Goal: Task Accomplishment & Management: Use online tool/utility

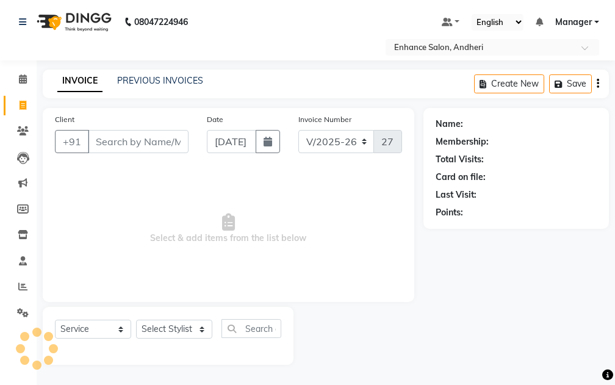
select select "7236"
select select "service"
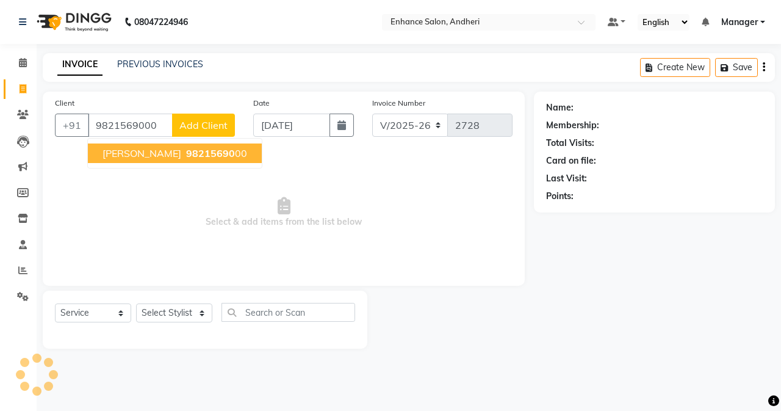
type input "9821569000"
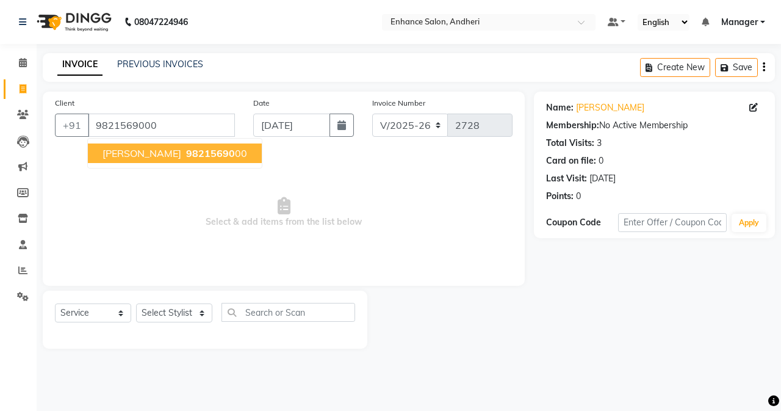
click at [156, 160] on button "[PERSON_NAME] 98215690 00" at bounding box center [175, 153] width 174 height 20
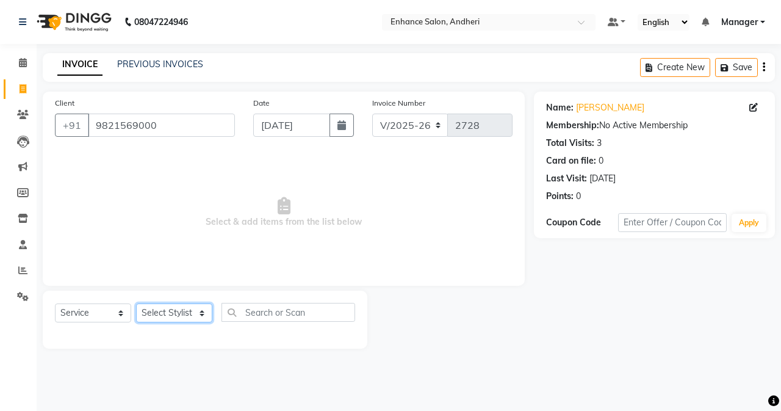
drag, startPoint x: 186, startPoint y: 319, endPoint x: 193, endPoint y: 304, distance: 16.7
click at [186, 315] on select "Select Stylist Admin [PERSON_NAME] [PERSON_NAME] [PERSON_NAME] Manager [PERSON_…" at bounding box center [174, 312] width 76 height 19
select select "61731"
click at [136, 303] on select "Select Stylist Admin [PERSON_NAME] [PERSON_NAME] [PERSON_NAME] Manager [PERSON_…" at bounding box center [174, 312] width 76 height 19
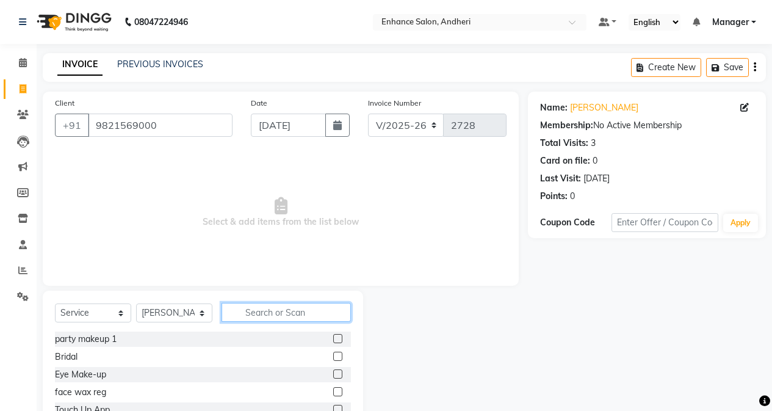
click at [245, 309] on input "text" at bounding box center [286, 312] width 129 height 19
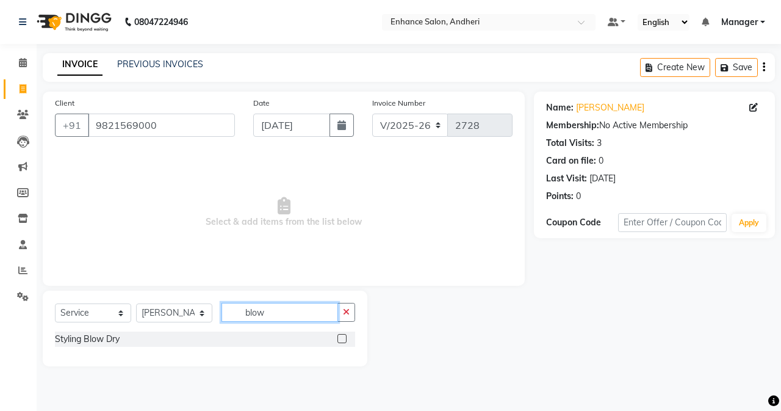
type input "blow"
drag, startPoint x: 342, startPoint y: 337, endPoint x: 310, endPoint y: 270, distance: 74.2
click at [342, 336] on label at bounding box center [341, 338] width 9 height 9
click at [342, 336] on input "checkbox" at bounding box center [341, 339] width 8 height 8
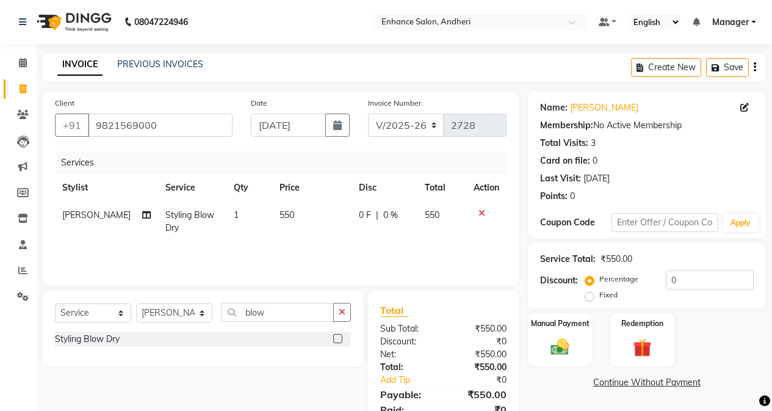
checkbox input "false"
click at [308, 228] on td "550" at bounding box center [311, 221] width 79 height 40
select select "61731"
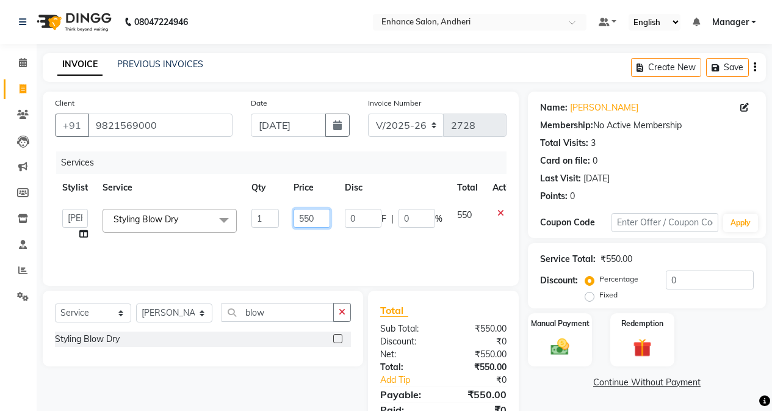
click at [308, 215] on input "550" at bounding box center [312, 218] width 37 height 19
click at [320, 218] on input "550" at bounding box center [312, 218] width 37 height 19
type input "5"
type input "2700"
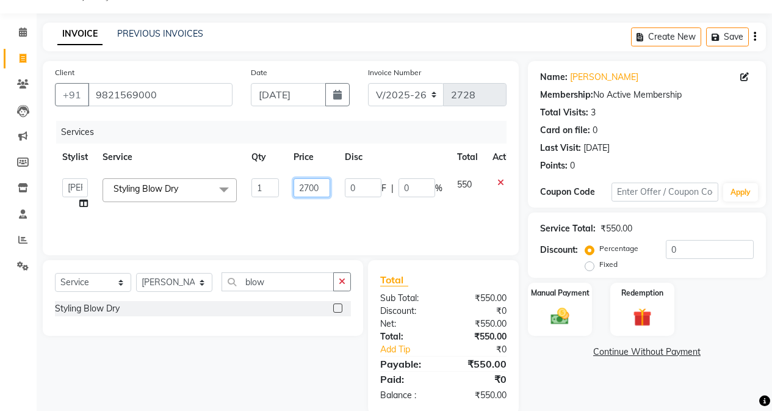
scroll to position [52, 0]
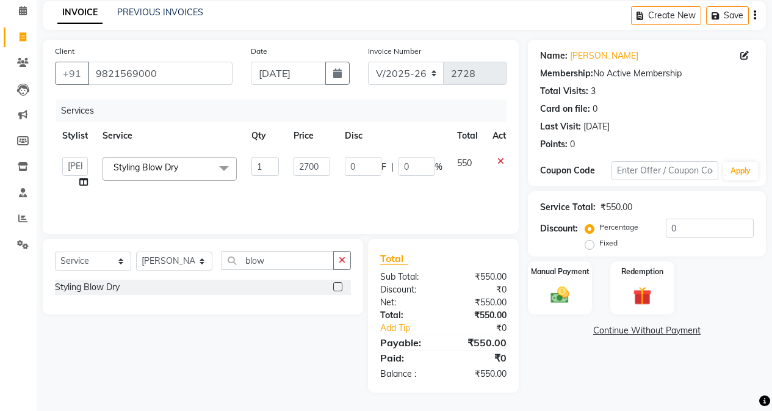
drag, startPoint x: 298, startPoint y: 358, endPoint x: 327, endPoint y: 319, distance: 48.5
click at [303, 351] on div "Select Service Product Membership Package Voucher Prepaid Gift Card Select Styl…" at bounding box center [199, 316] width 330 height 154
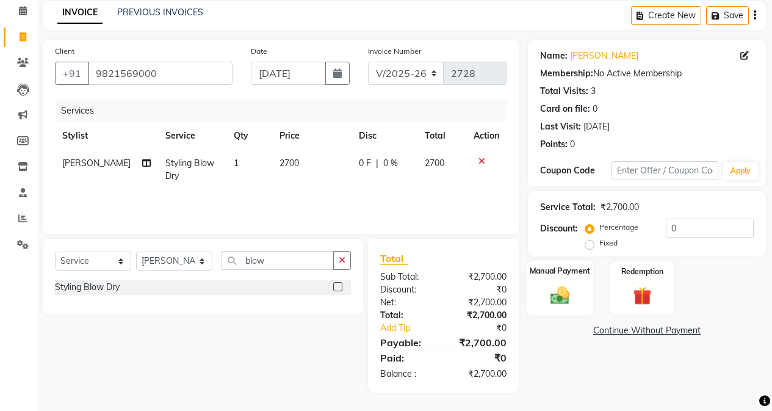
click at [528, 278] on div "Manual Payment" at bounding box center [560, 288] width 67 height 56
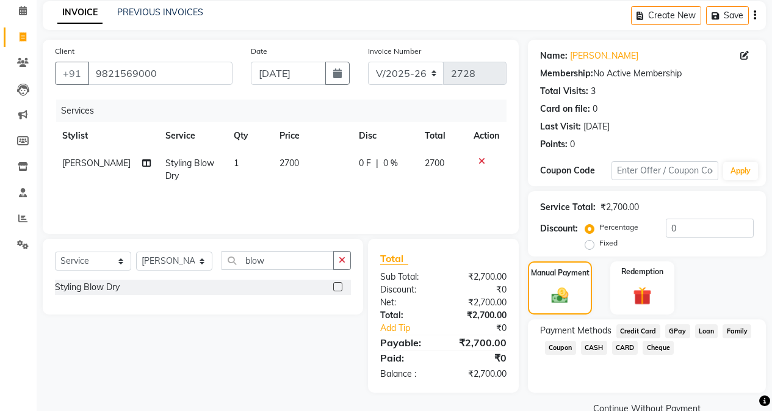
click at [588, 344] on span "CASH" at bounding box center [594, 348] width 26 height 14
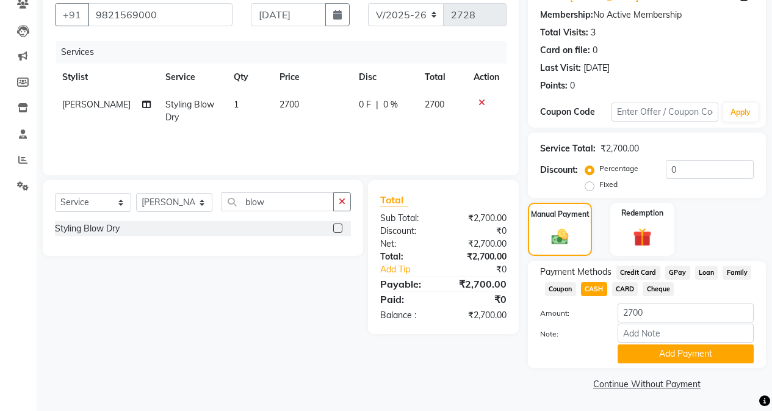
scroll to position [111, 0]
click at [611, 354] on div "Add Payment" at bounding box center [685, 353] width 154 height 19
click at [614, 350] on button "Add Payment" at bounding box center [686, 353] width 136 height 19
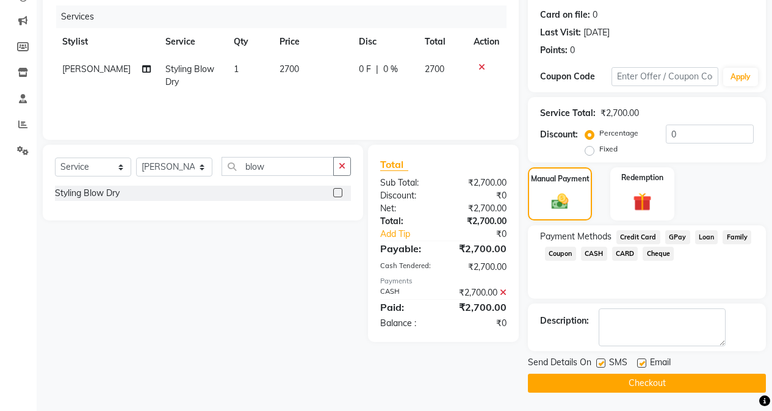
click at [614, 374] on button "Checkout" at bounding box center [647, 382] width 238 height 19
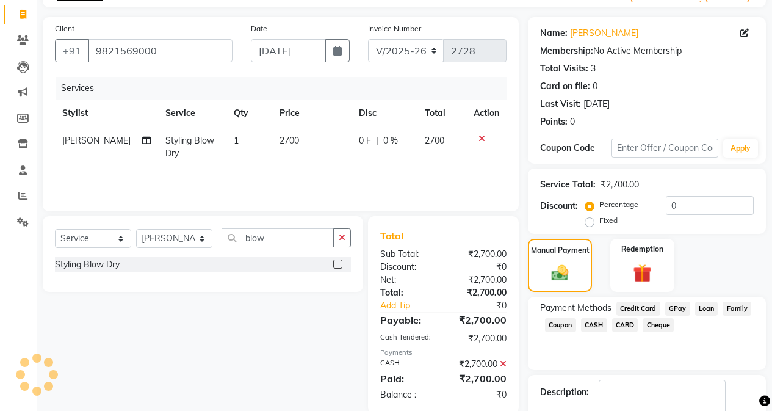
scroll to position [0, 0]
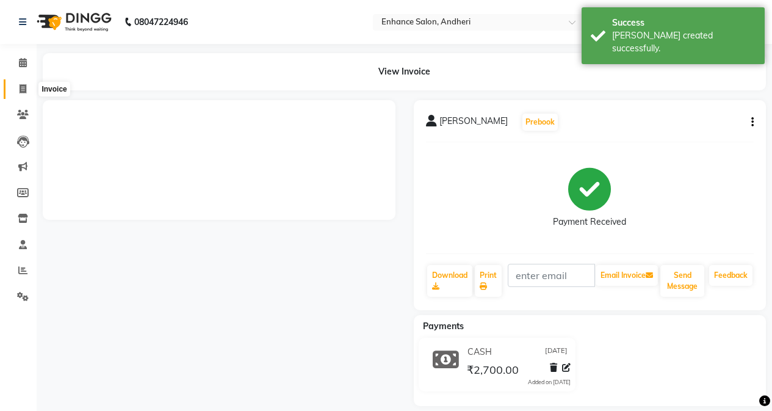
click at [23, 89] on icon at bounding box center [23, 88] width 7 height 9
select select "service"
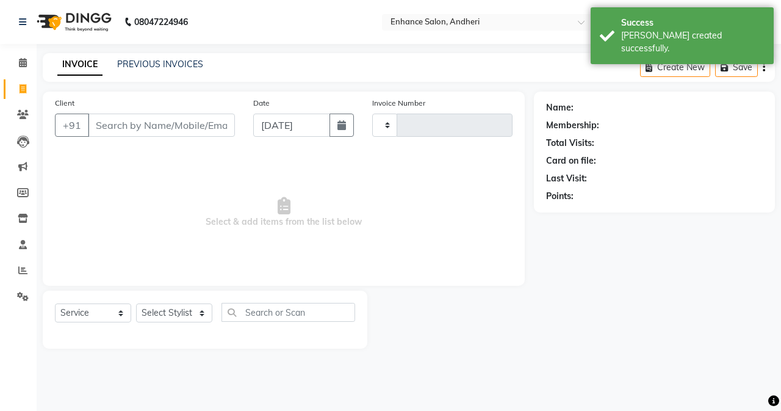
type input "2729"
select select "7236"
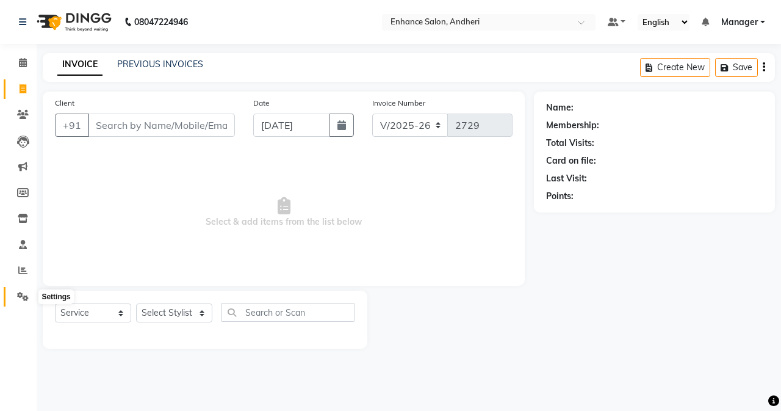
click at [29, 298] on span at bounding box center [22, 297] width 21 height 14
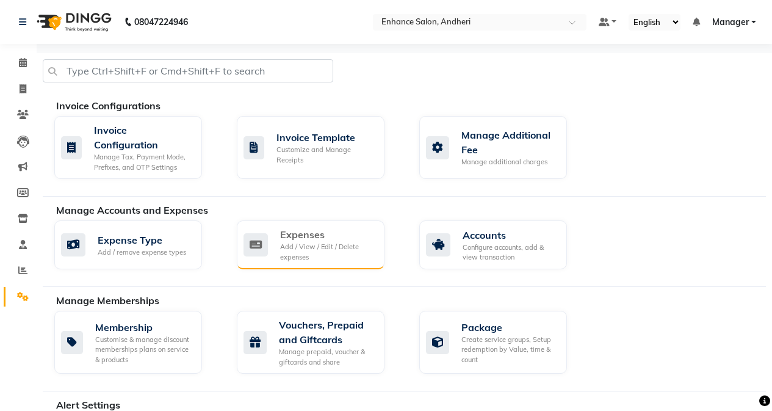
click at [366, 237] on div "Expenses" at bounding box center [327, 234] width 95 height 15
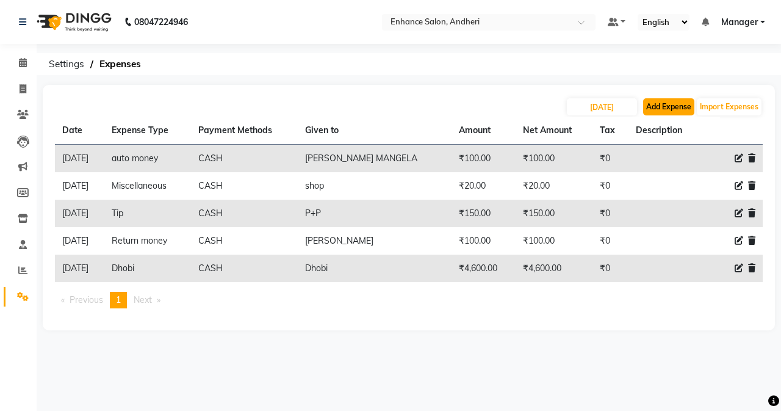
click at [614, 103] on button "Add Expense" at bounding box center [668, 106] width 51 height 17
select select "1"
select select "6324"
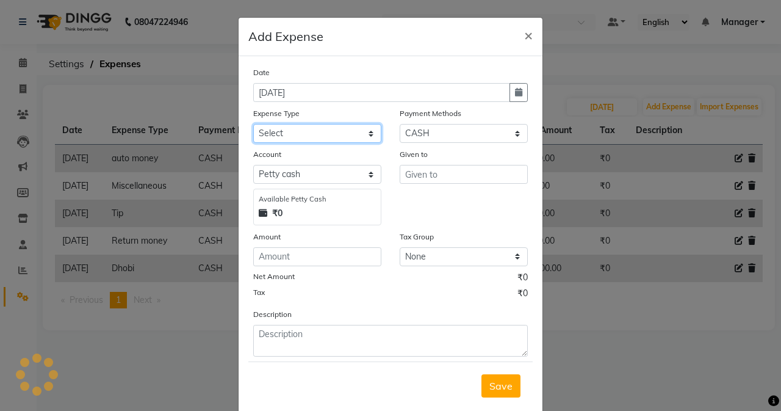
click at [264, 140] on select "Select Advance Salary Air Condition [PERSON_NAME] Aroma auto money Beauty Bazaa…" at bounding box center [317, 133] width 128 height 19
select select "18689"
click at [253, 124] on select "Select Advance Salary Air Condition [PERSON_NAME] Aroma auto money Beauty Bazaa…" at bounding box center [317, 133] width 128 height 19
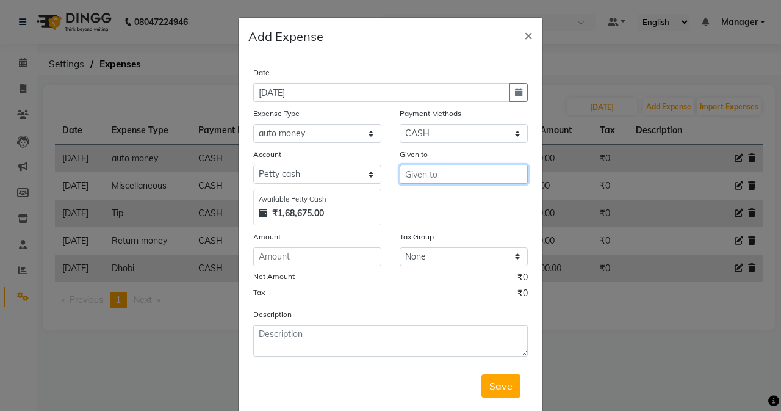
click at [438, 175] on input "text" at bounding box center [464, 174] width 128 height 19
click at [465, 207] on button "RAC HNA SAWANT" at bounding box center [459, 200] width 118 height 20
type input "[PERSON_NAME]"
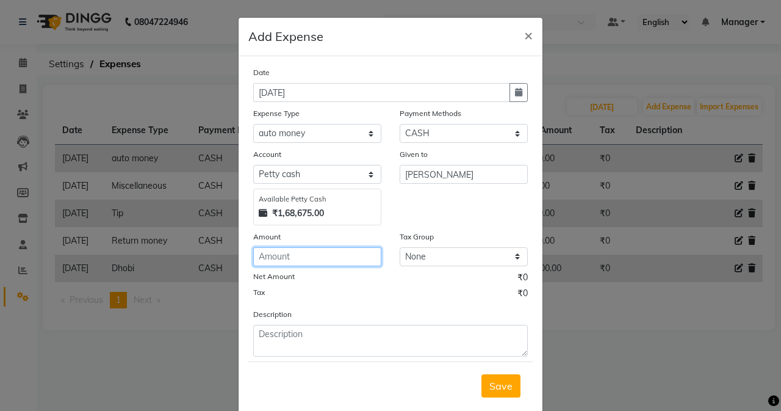
click at [289, 253] on input "number" at bounding box center [317, 256] width 128 height 19
type input "55"
click at [482, 377] on button "Save" at bounding box center [500, 385] width 39 height 23
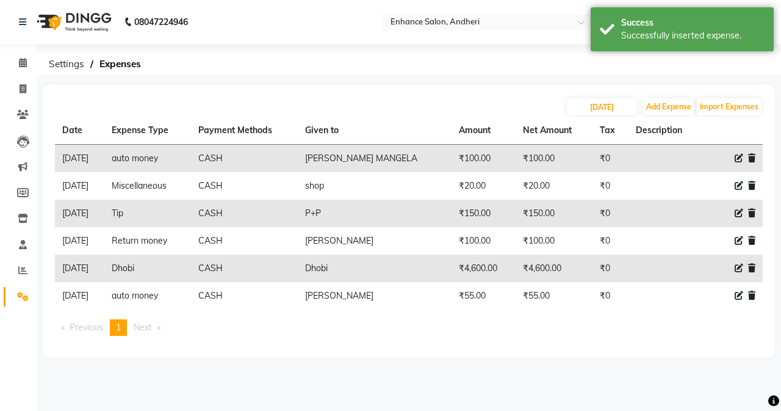
click at [504, 384] on div "08047224946 Select Location × Enhance Salon, Andheri Default Panel My Panel Eng…" at bounding box center [390, 205] width 781 height 411
drag, startPoint x: 12, startPoint y: 88, endPoint x: 95, endPoint y: 9, distance: 114.4
click at [12, 87] on span at bounding box center [22, 89] width 21 height 14
select select "service"
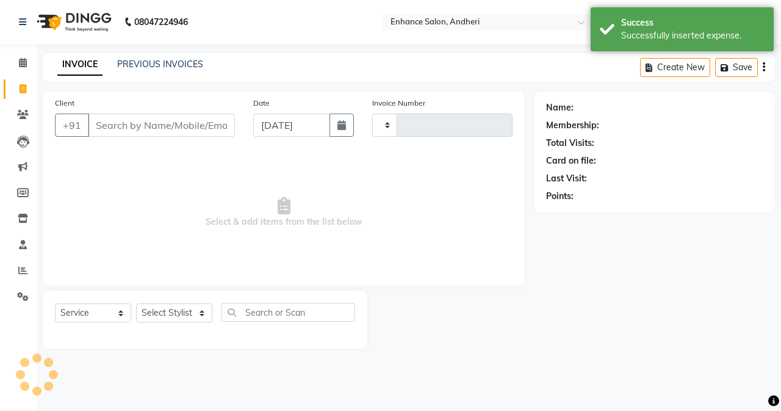
type input "2729"
select select "7236"
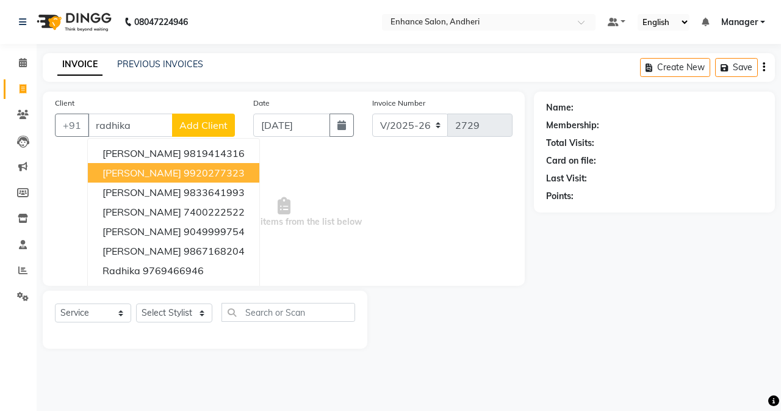
click at [194, 172] on ngb-highlight "9920277323" at bounding box center [214, 173] width 61 height 12
type input "9920277323"
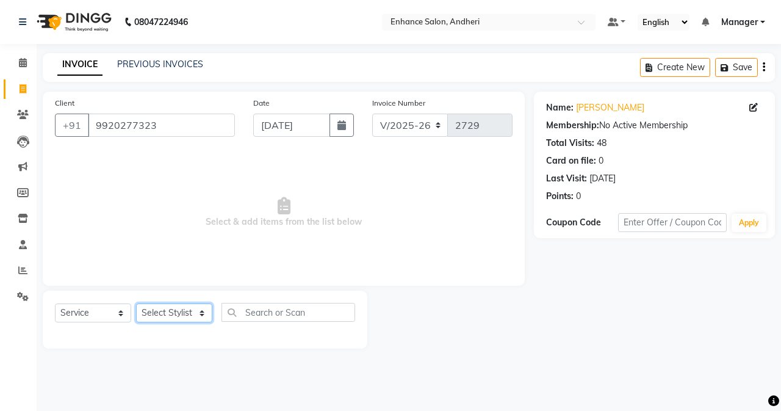
click at [188, 308] on select "Select Stylist Admin [PERSON_NAME] [PERSON_NAME] [PERSON_NAME] Manager [PERSON_…" at bounding box center [174, 312] width 76 height 19
select select "61735"
click at [136, 303] on select "Select Stylist Admin [PERSON_NAME] [PERSON_NAME] [PERSON_NAME] Manager [PERSON_…" at bounding box center [174, 312] width 76 height 19
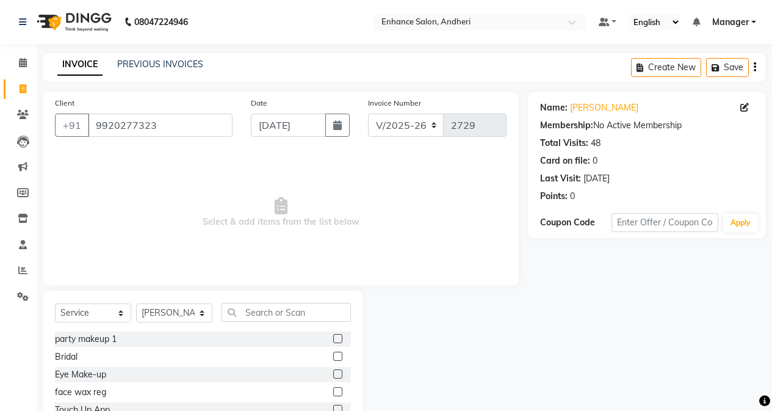
click at [251, 297] on div "Select Service Product Membership Package Voucher Prepaid Gift Card Select Styl…" at bounding box center [203, 380] width 320 height 180
click at [253, 304] on input "text" at bounding box center [286, 312] width 129 height 19
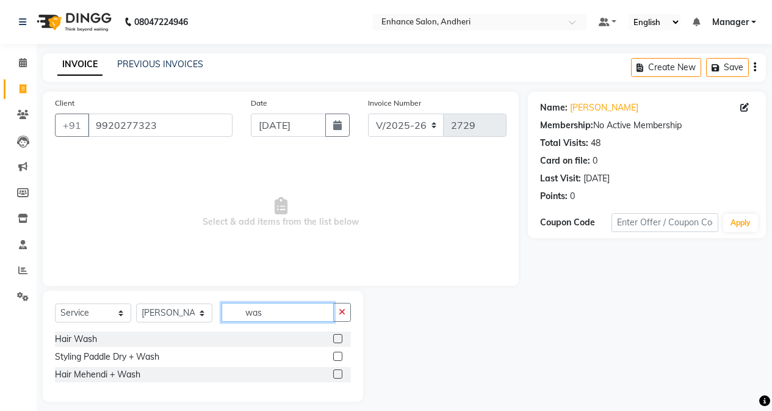
type input "was"
click at [339, 359] on label at bounding box center [337, 355] width 9 height 9
click at [339, 359] on input "checkbox" at bounding box center [337, 357] width 8 height 8
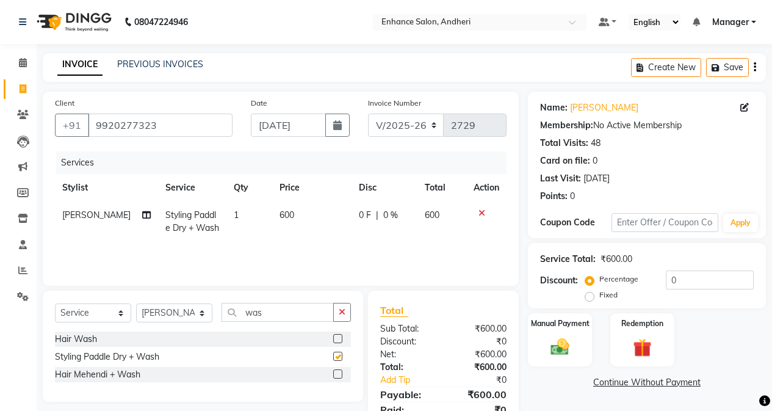
checkbox input "false"
click at [614, 278] on input "0" at bounding box center [710, 279] width 88 height 19
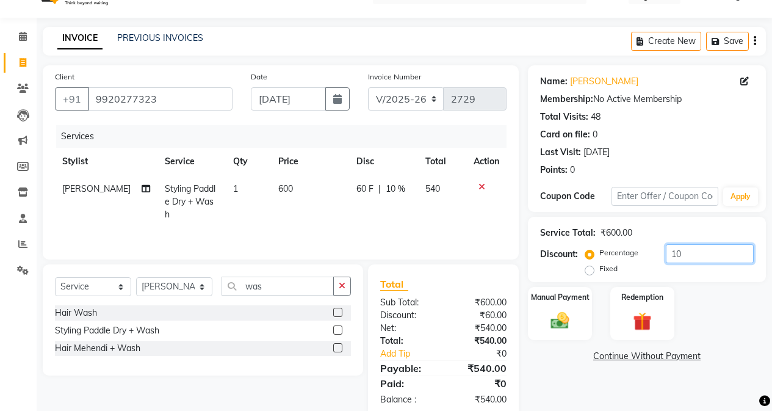
scroll to position [52, 0]
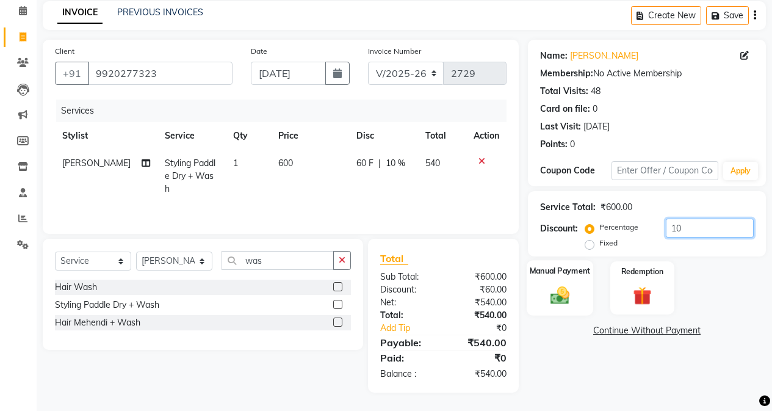
type input "10"
click at [580, 305] on div "Manual Payment" at bounding box center [560, 288] width 67 height 56
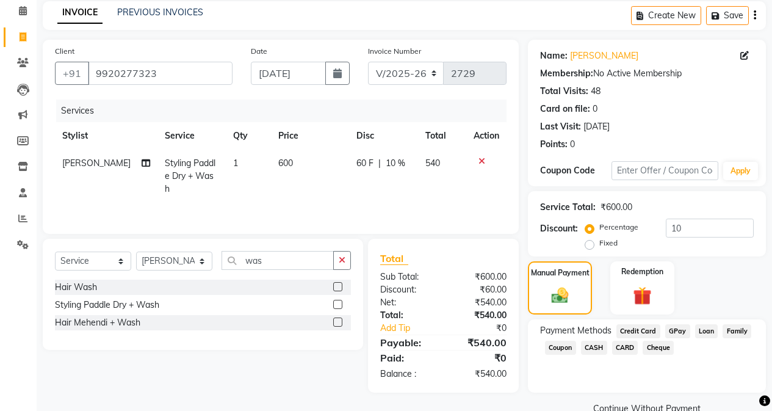
click at [614, 325] on div "Payment Methods Credit Card GPay Loan Family Coupon CASH CARD Cheque" at bounding box center [647, 355] width 238 height 73
click at [614, 330] on span "GPay" at bounding box center [677, 331] width 25 height 14
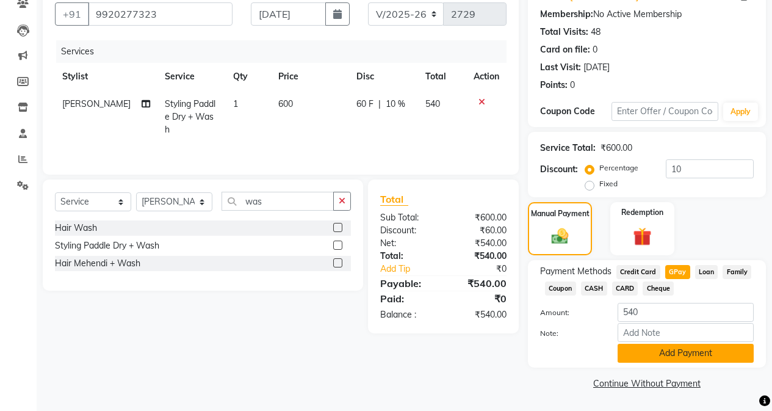
click at [614, 356] on button "Add Payment" at bounding box center [686, 353] width 136 height 19
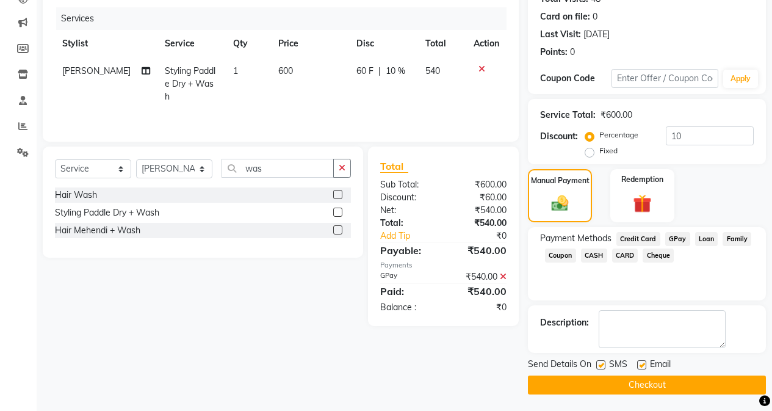
scroll to position [146, 0]
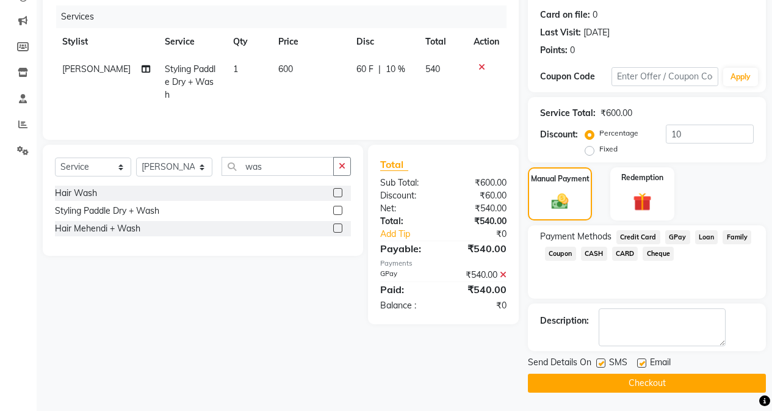
click at [614, 384] on button "Checkout" at bounding box center [647, 382] width 238 height 19
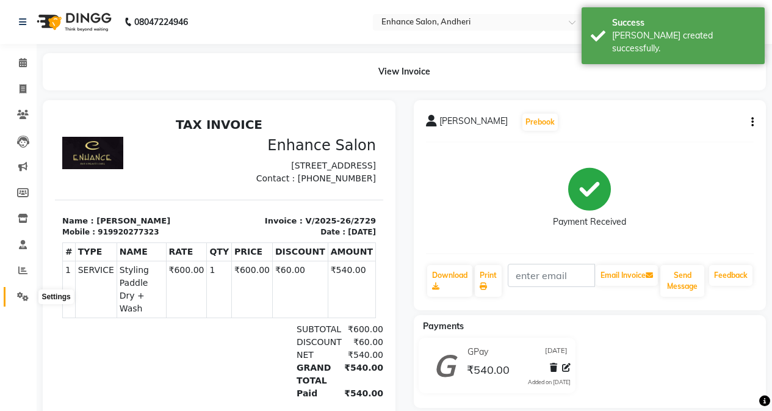
click at [20, 300] on icon at bounding box center [23, 296] width 12 height 9
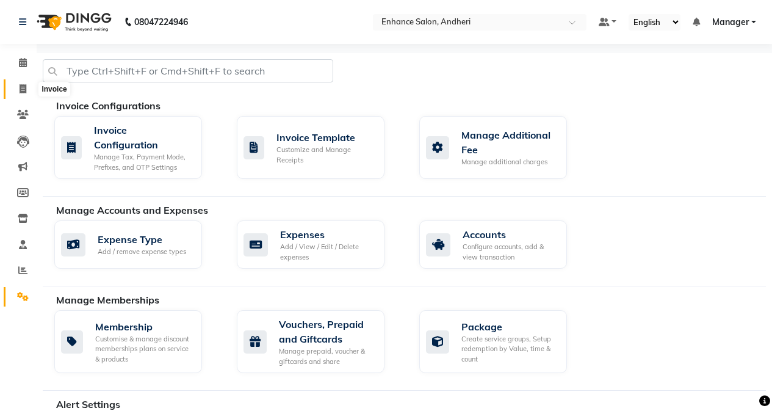
click at [25, 87] on icon at bounding box center [23, 88] width 7 height 9
select select "service"
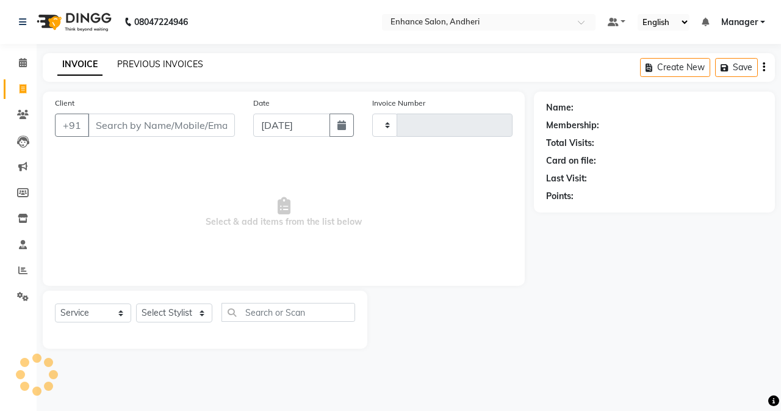
click at [176, 63] on link "PREVIOUS INVOICES" at bounding box center [160, 64] width 86 height 11
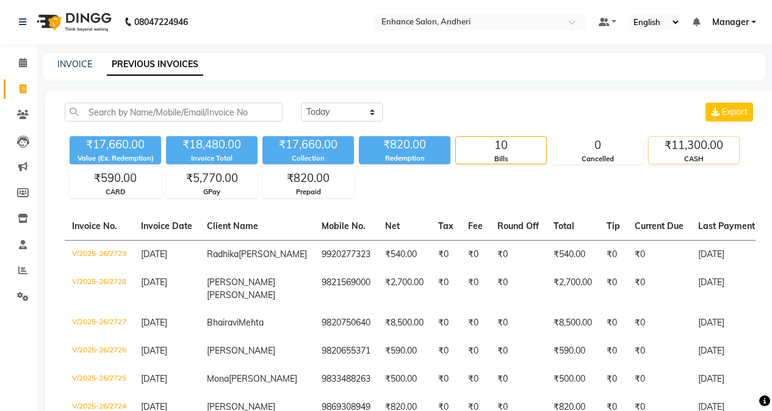
click at [614, 158] on div "CASH" at bounding box center [694, 159] width 90 height 10
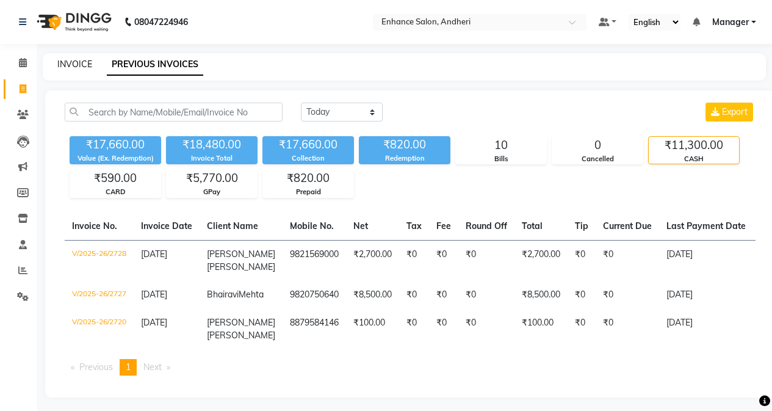
click at [90, 63] on link "INVOICE" at bounding box center [74, 64] width 35 height 11
select select "service"
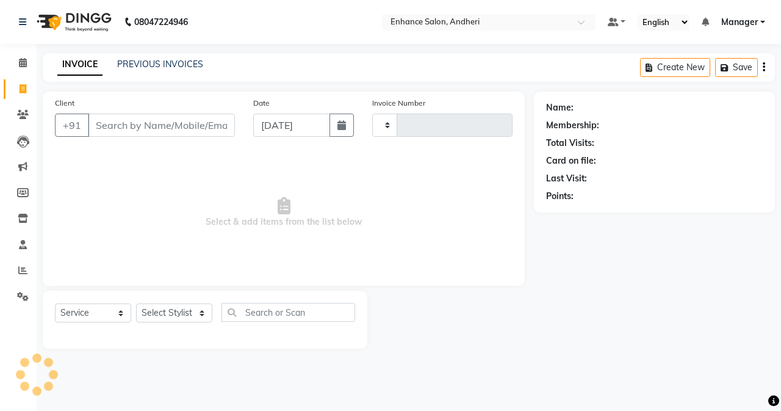
type input "2730"
select select "7236"
click at [124, 64] on link "PREVIOUS INVOICES" at bounding box center [160, 64] width 86 height 11
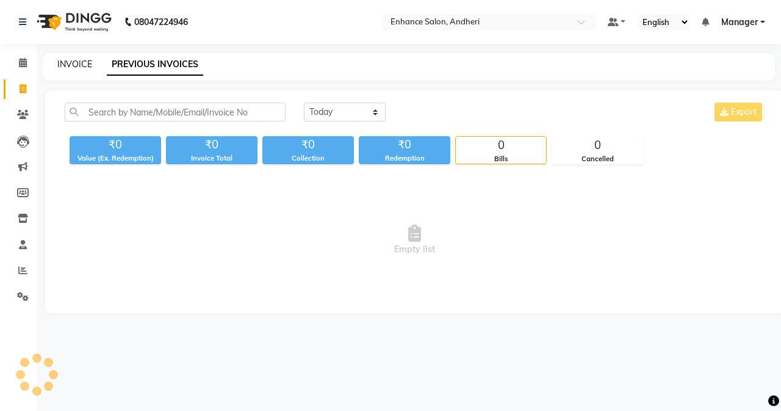
click at [74, 62] on link "INVOICE" at bounding box center [74, 64] width 35 height 11
select select "service"
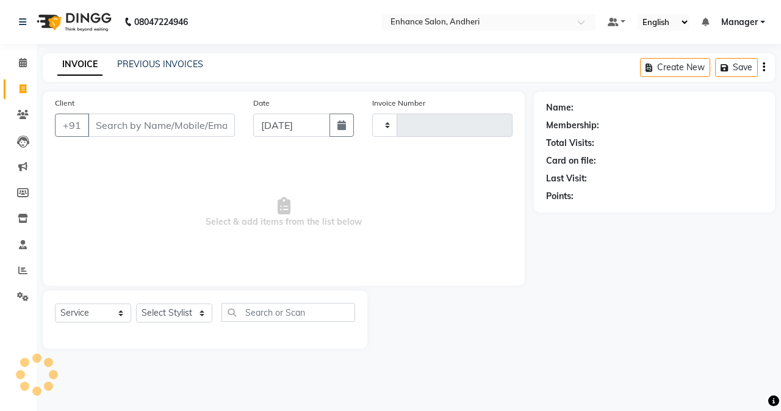
type input "2730"
select select "7236"
click at [128, 67] on link "PREVIOUS INVOICES" at bounding box center [160, 64] width 86 height 11
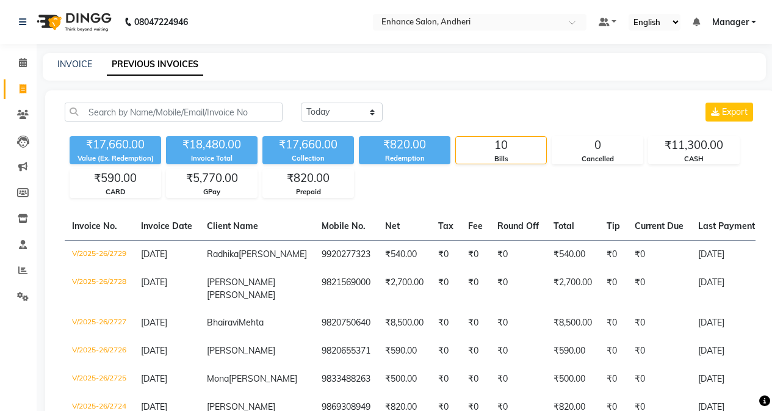
click at [614, 119] on html "08047224946 Select Location × Enhance Salon, Andheri Default Panel My Panel Eng…" at bounding box center [386, 205] width 772 height 411
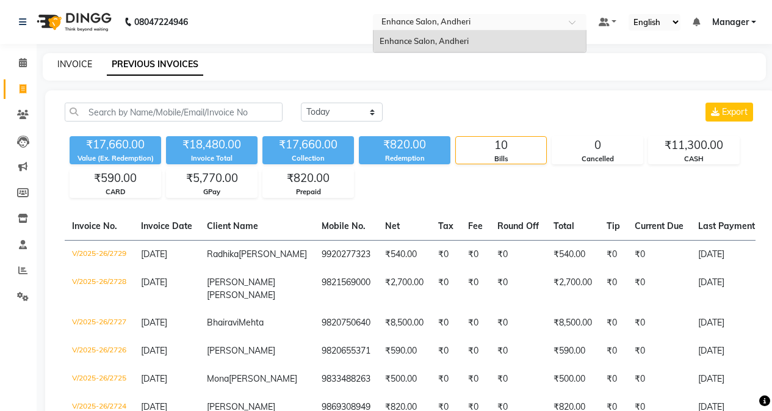
click at [65, 62] on link "INVOICE" at bounding box center [74, 64] width 35 height 11
select select "service"
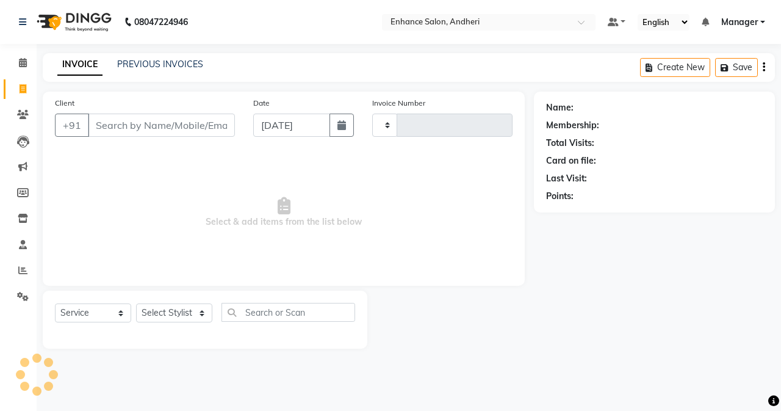
type input "d"
type input "2730"
select select "7236"
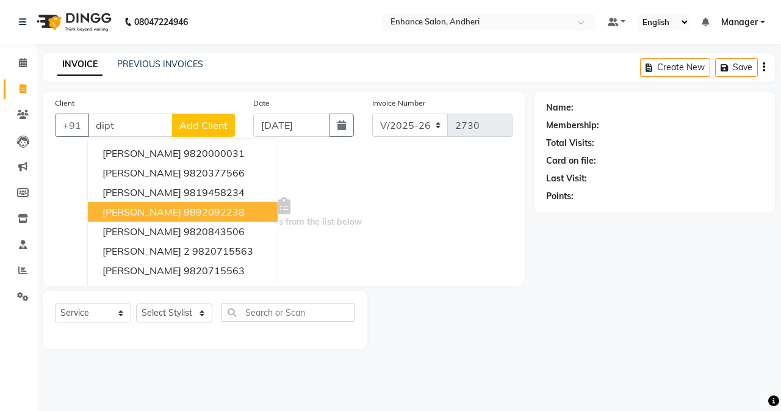
click at [208, 207] on ngb-highlight "9892092238" at bounding box center [214, 212] width 61 height 12
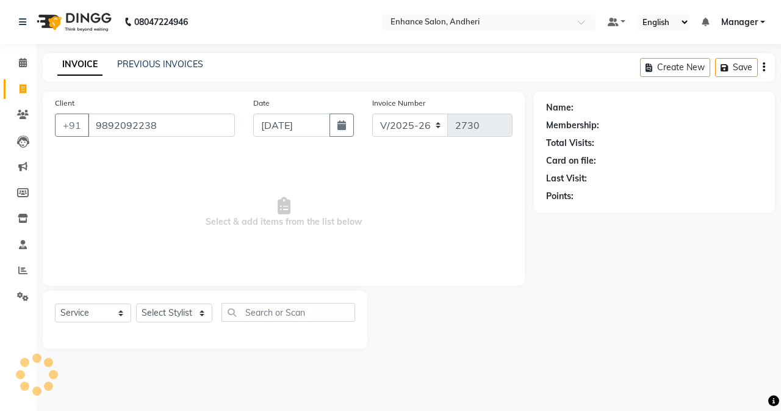
type input "9892092238"
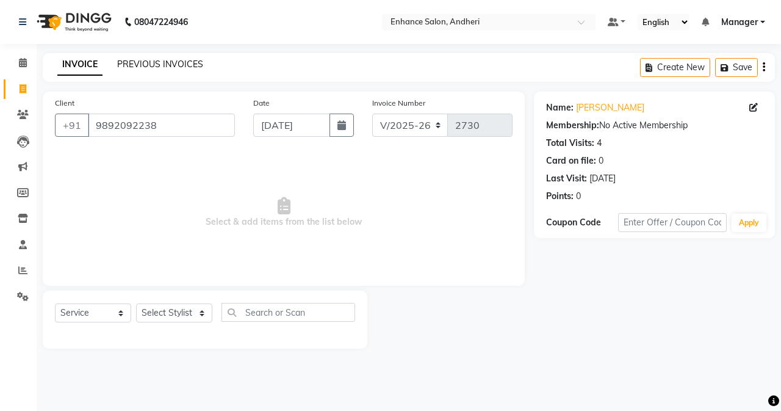
click at [196, 64] on link "PREVIOUS INVOICES" at bounding box center [160, 64] width 86 height 11
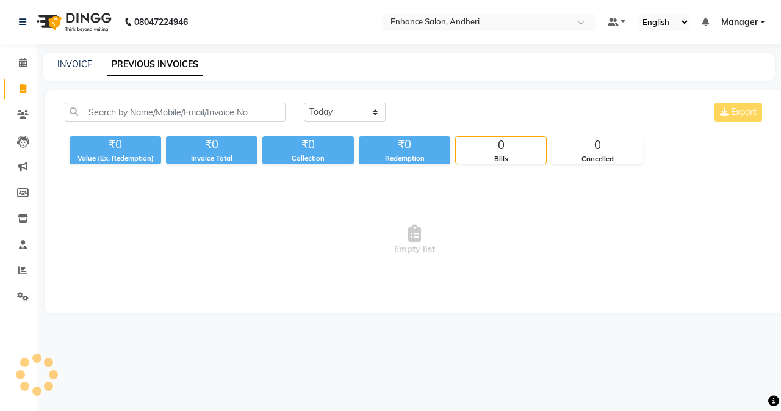
click at [82, 57] on div "INVOICE PREVIOUS INVOICES" at bounding box center [409, 66] width 732 height 27
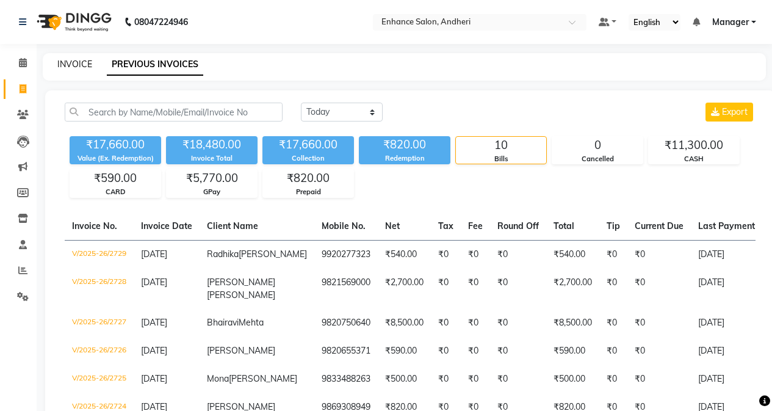
click at [82, 62] on link "INVOICE" at bounding box center [74, 64] width 35 height 11
select select "service"
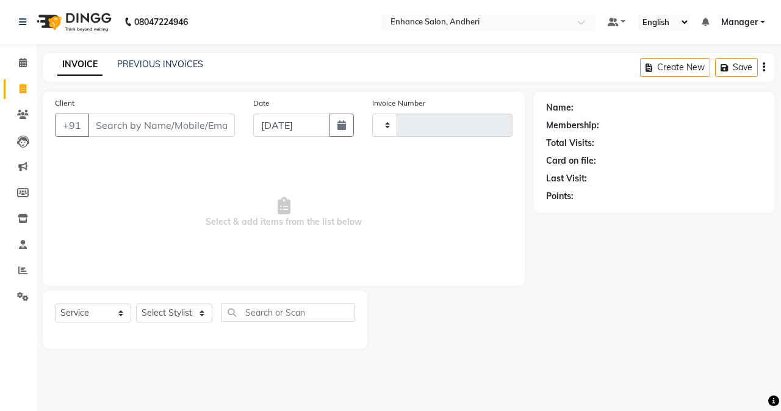
type input "2730"
select select "7236"
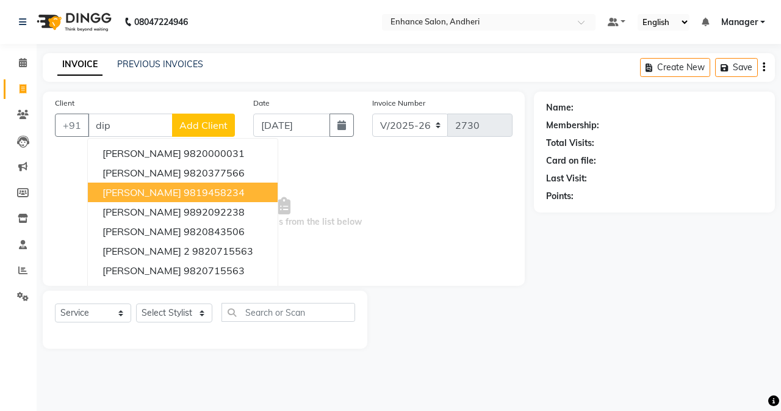
click at [143, 193] on span "[PERSON_NAME]" at bounding box center [142, 192] width 79 height 12
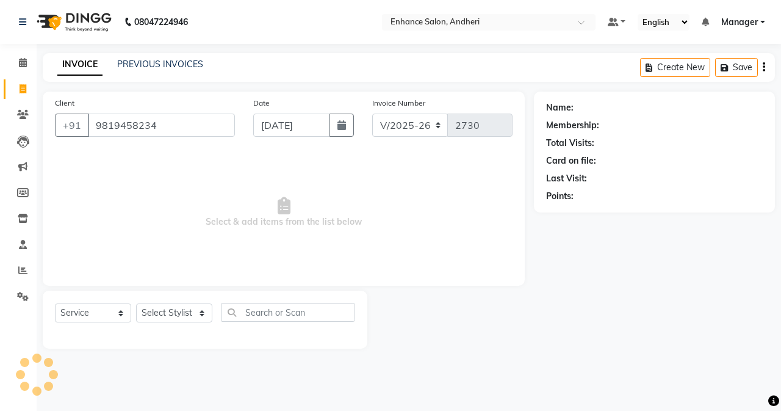
type input "9819458234"
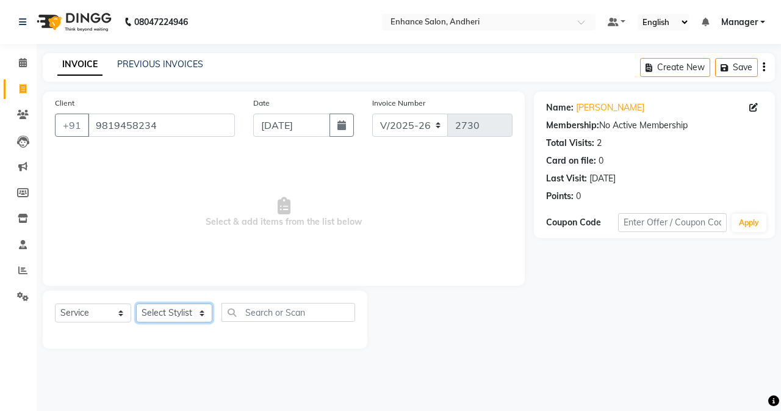
click at [179, 306] on select "Select Stylist Admin [PERSON_NAME] [PERSON_NAME] [PERSON_NAME] Manager [PERSON_…" at bounding box center [174, 312] width 76 height 19
select select "61736"
click at [136, 303] on select "Select Stylist Admin [PERSON_NAME] [PERSON_NAME] [PERSON_NAME] Manager [PERSON_…" at bounding box center [174, 312] width 76 height 19
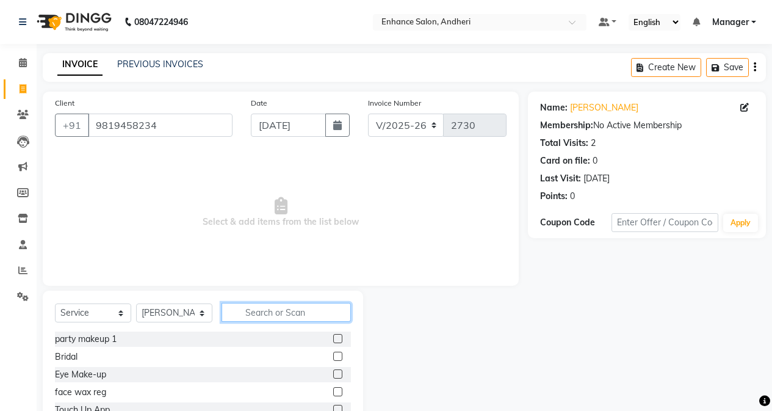
click at [255, 310] on input "text" at bounding box center [286, 312] width 129 height 19
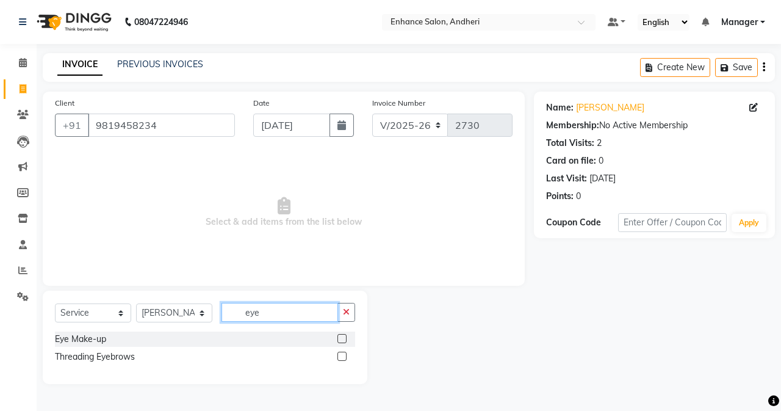
type input "eye"
click at [344, 358] on label at bounding box center [341, 355] width 9 height 9
click at [344, 358] on input "checkbox" at bounding box center [341, 357] width 8 height 8
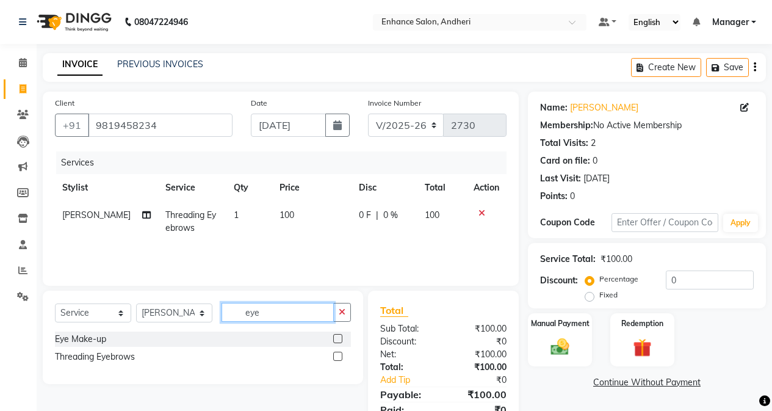
checkbox input "false"
click at [275, 319] on input "eye" at bounding box center [278, 312] width 112 height 19
type input "e"
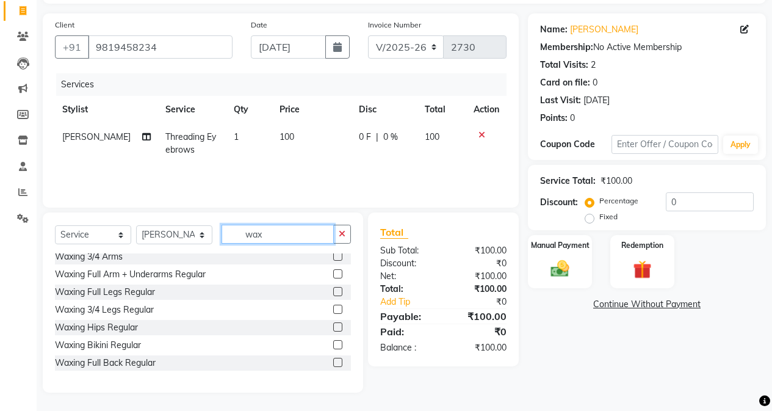
scroll to position [366, 0]
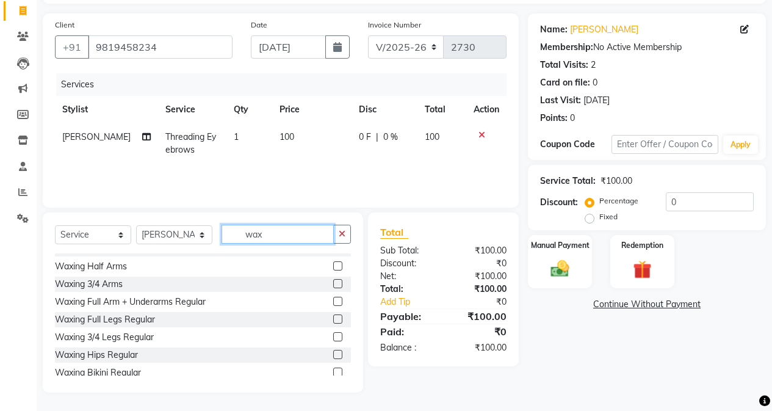
type input "wax"
click at [333, 299] on label at bounding box center [337, 301] width 9 height 9
click at [333, 299] on input "checkbox" at bounding box center [337, 302] width 8 height 8
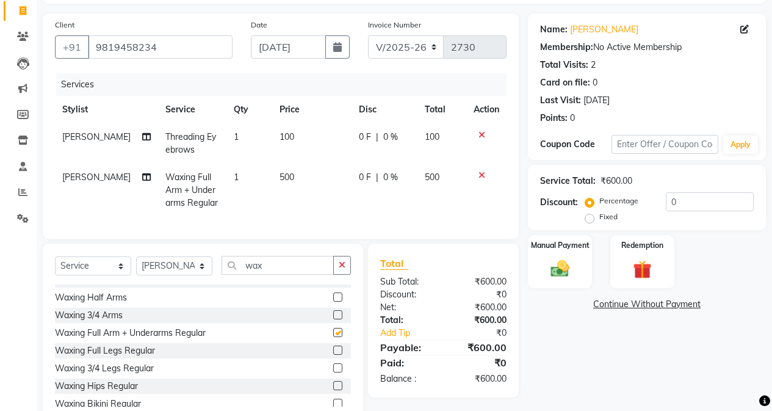
checkbox input "false"
click at [333, 355] on label at bounding box center [337, 349] width 9 height 9
click at [333, 355] on input "checkbox" at bounding box center [337, 351] width 8 height 8
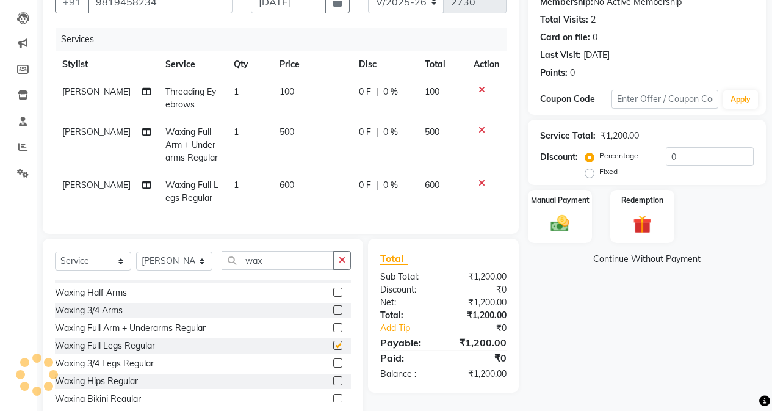
checkbox input "false"
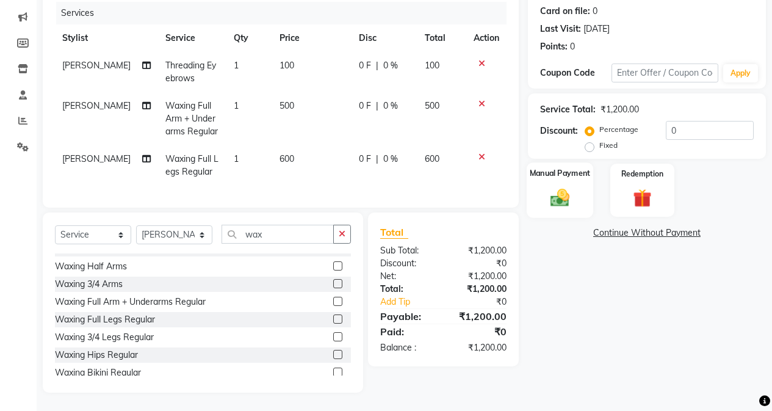
click at [570, 190] on img at bounding box center [559, 197] width 31 height 22
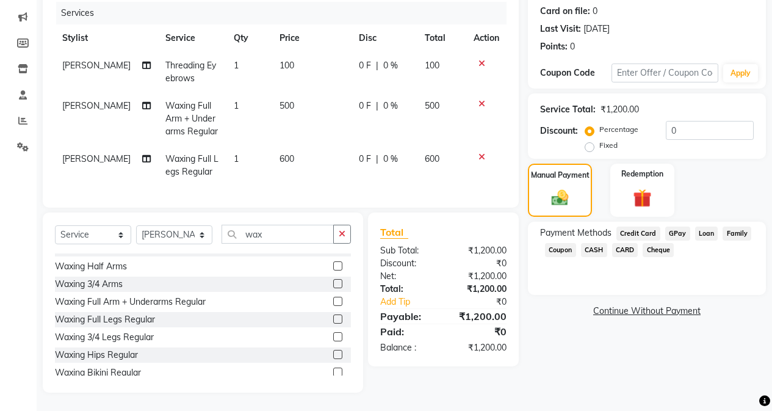
click at [593, 243] on span "CASH" at bounding box center [594, 250] width 26 height 14
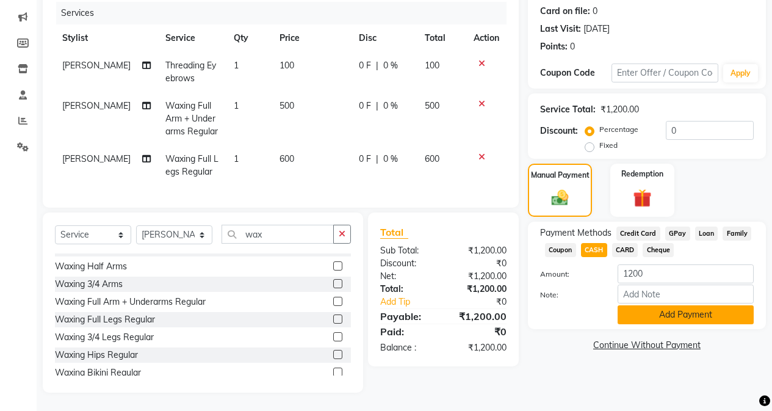
click at [614, 305] on button "Add Payment" at bounding box center [686, 314] width 136 height 19
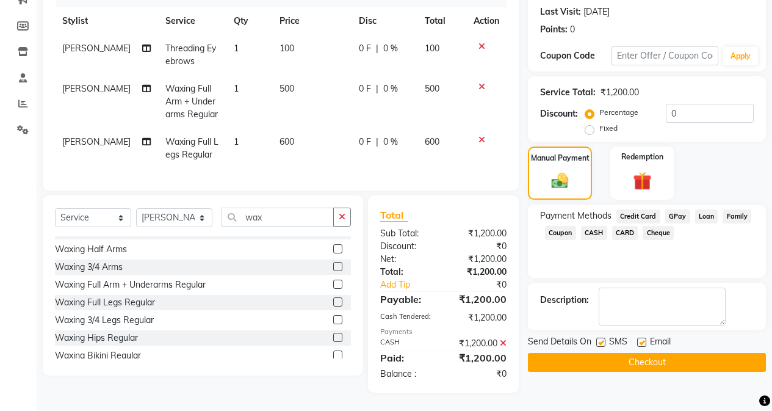
scroll to position [176, 0]
click at [600, 353] on button "Checkout" at bounding box center [647, 362] width 238 height 19
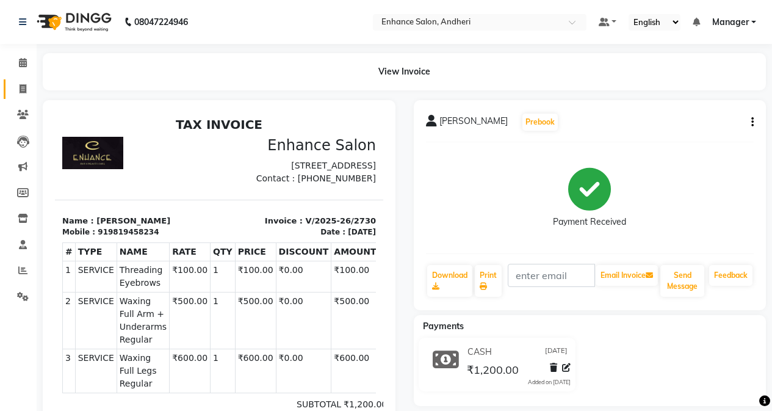
click at [16, 93] on span at bounding box center [22, 89] width 21 height 14
select select "service"
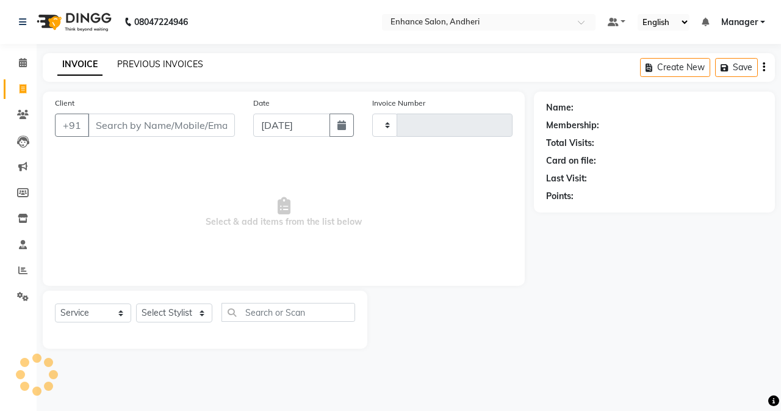
click at [177, 65] on link "PREVIOUS INVOICES" at bounding box center [160, 64] width 86 height 11
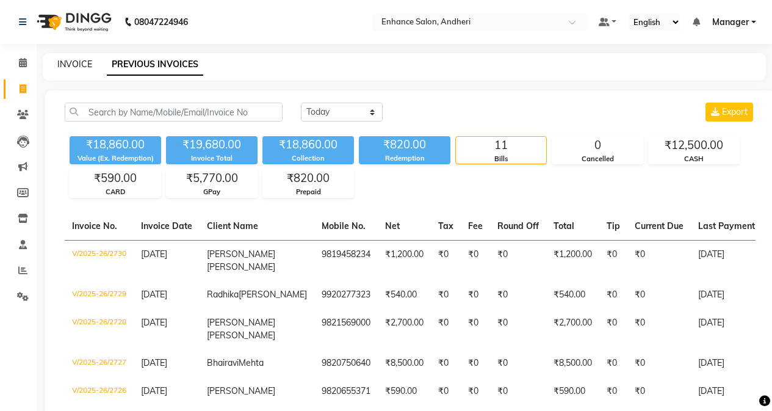
click at [59, 65] on link "INVOICE" at bounding box center [74, 64] width 35 height 11
select select "service"
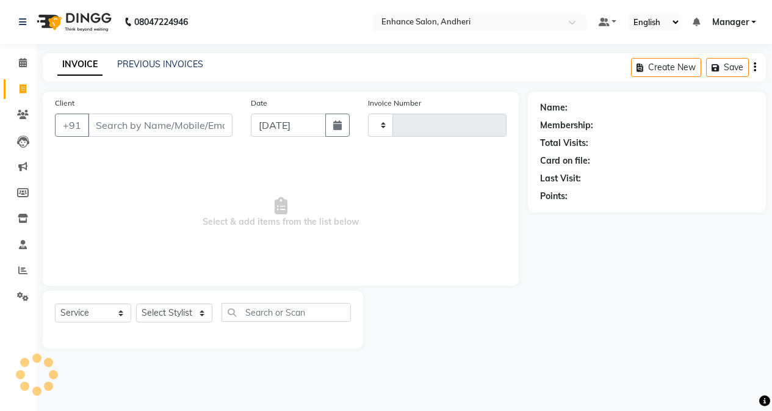
type input "2731"
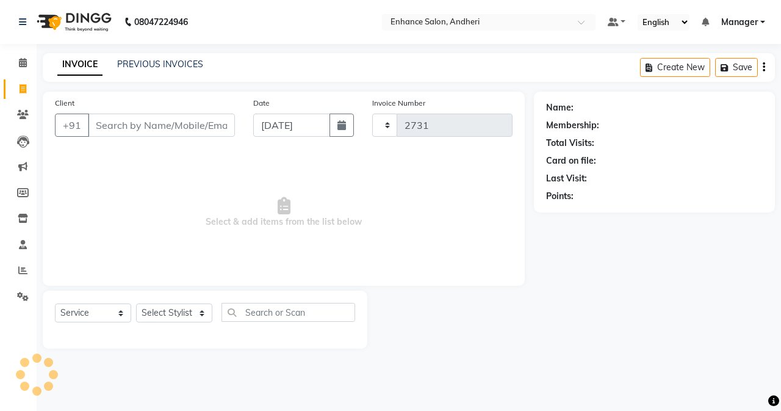
select select "7236"
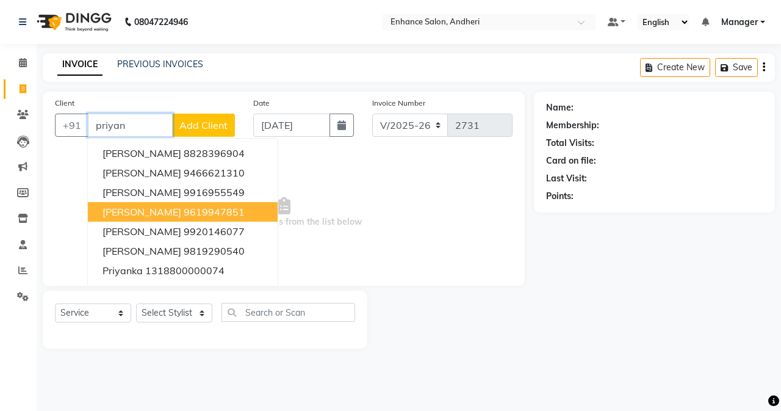
drag, startPoint x: 195, startPoint y: 210, endPoint x: 184, endPoint y: 300, distance: 91.0
click at [195, 212] on ngb-highlight "9619947851" at bounding box center [214, 212] width 61 height 12
type input "9619947851"
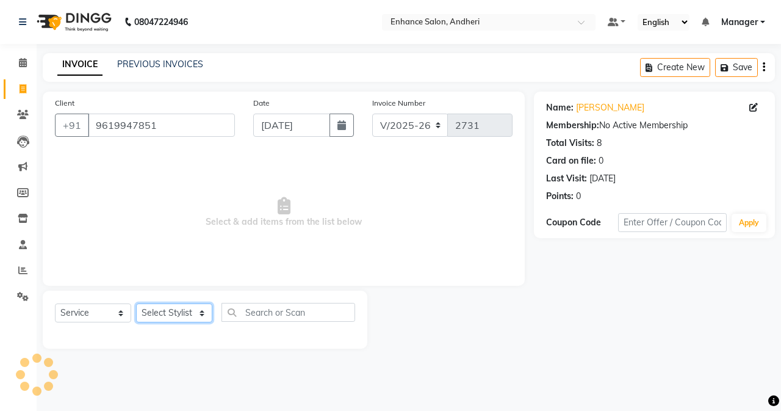
click at [178, 315] on select "Select Stylist Admin [PERSON_NAME] [PERSON_NAME] [PERSON_NAME] Manager [PERSON_…" at bounding box center [174, 312] width 76 height 19
select select "61733"
click at [136, 303] on select "Select Stylist Admin [PERSON_NAME] [PERSON_NAME] [PERSON_NAME] Manager [PERSON_…" at bounding box center [174, 312] width 76 height 19
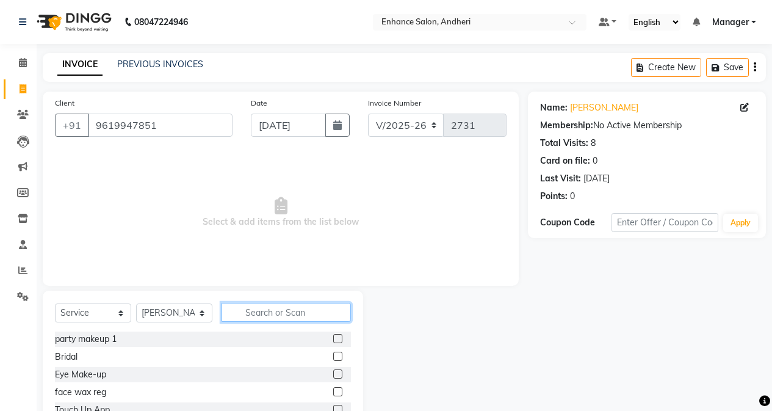
click at [261, 317] on input "text" at bounding box center [286, 312] width 129 height 19
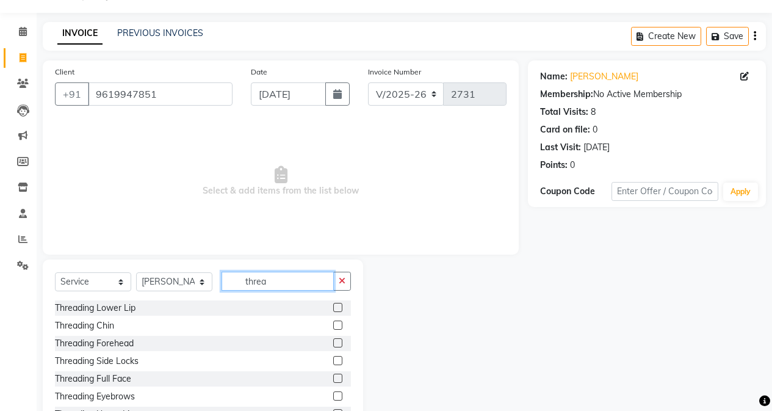
scroll to position [78, 0]
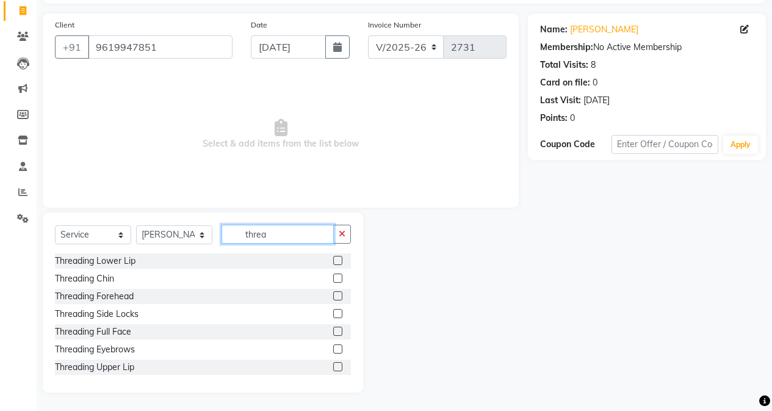
type input "threa"
click at [333, 349] on label at bounding box center [337, 348] width 9 height 9
click at [333, 349] on input "checkbox" at bounding box center [337, 349] width 8 height 8
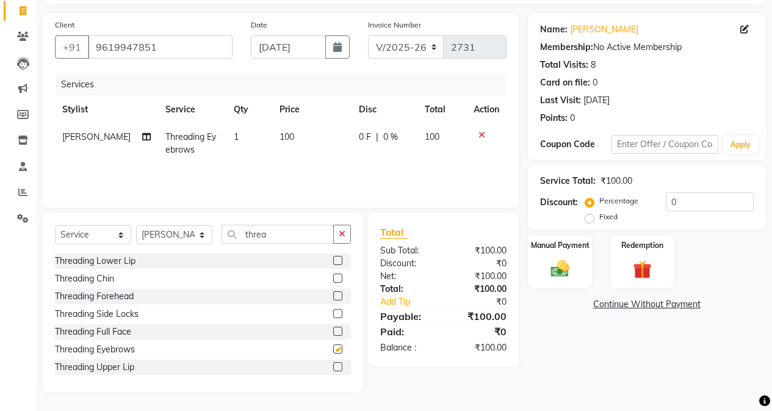
checkbox input "false"
click at [333, 361] on div at bounding box center [342, 366] width 18 height 15
click at [333, 368] on label at bounding box center [337, 366] width 9 height 9
click at [333, 368] on input "checkbox" at bounding box center [337, 367] width 8 height 8
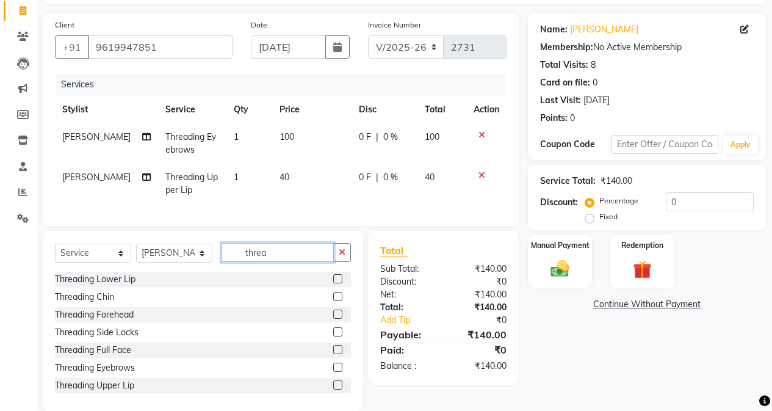
checkbox input "false"
click at [296, 262] on input "threa" at bounding box center [278, 252] width 112 height 19
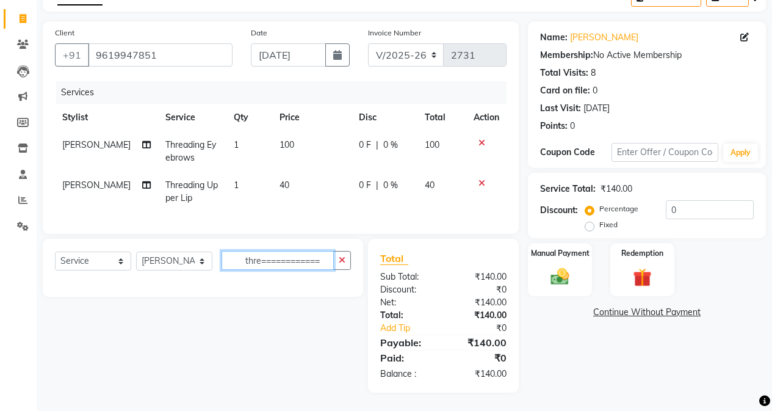
scroll to position [0, 0]
type input "t"
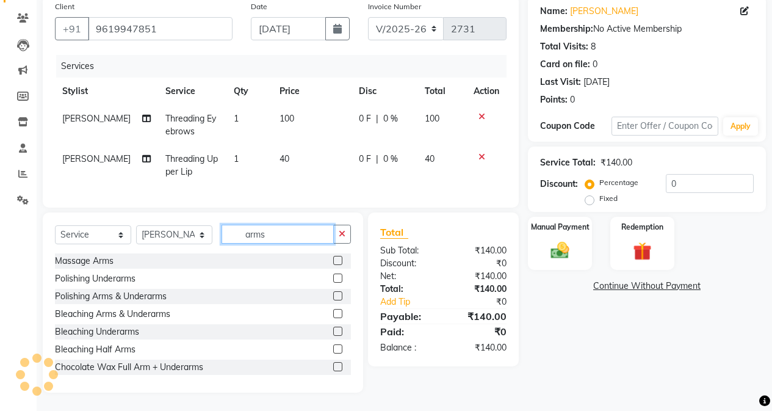
scroll to position [161, 0]
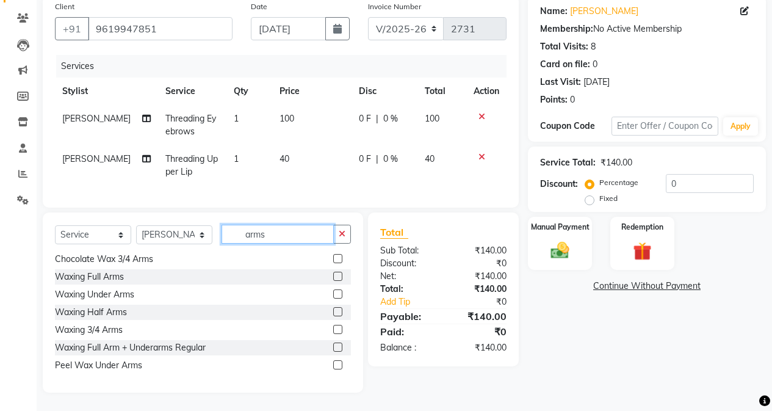
type input "arms"
click at [333, 276] on label at bounding box center [337, 276] width 9 height 9
click at [333, 276] on input "checkbox" at bounding box center [337, 277] width 8 height 8
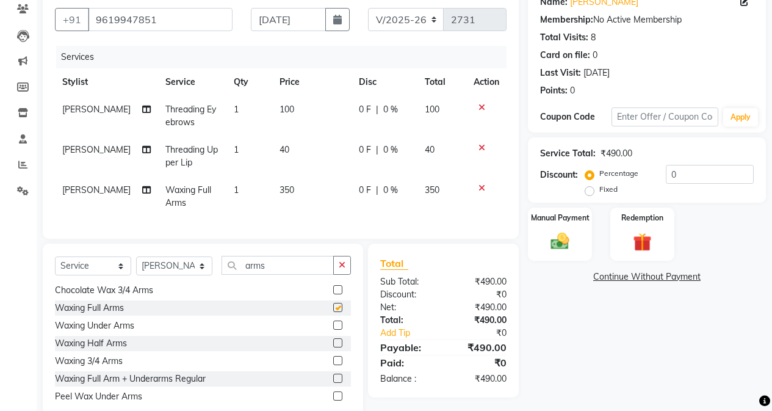
checkbox input "false"
click at [305, 265] on input "arms" at bounding box center [278, 265] width 112 height 19
type input "a"
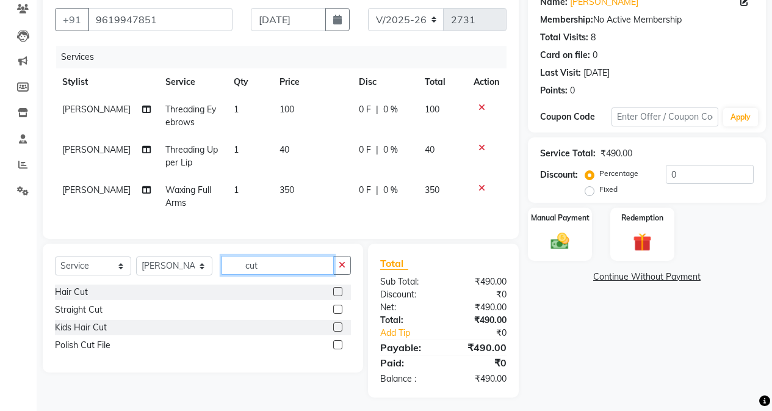
scroll to position [0, 0]
type input "cut"
click at [341, 349] on label at bounding box center [337, 344] width 9 height 9
click at [341, 349] on input "checkbox" at bounding box center [337, 345] width 8 height 8
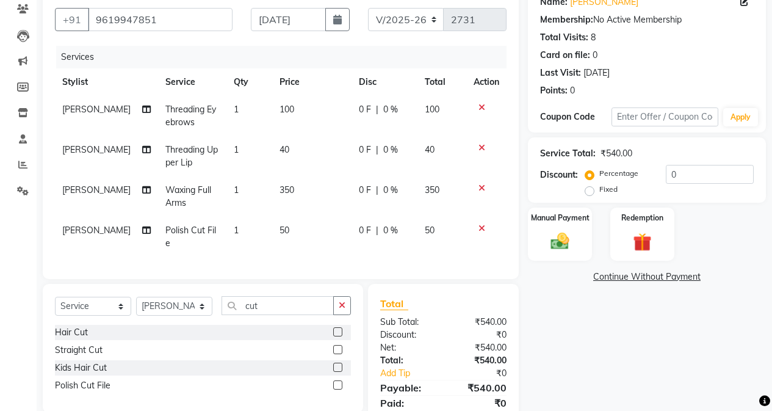
checkbox input "false"
drag, startPoint x: 319, startPoint y: 219, endPoint x: 325, endPoint y: 243, distance: 24.6
click at [319, 220] on td "50" at bounding box center [311, 237] width 79 height 40
select select "61733"
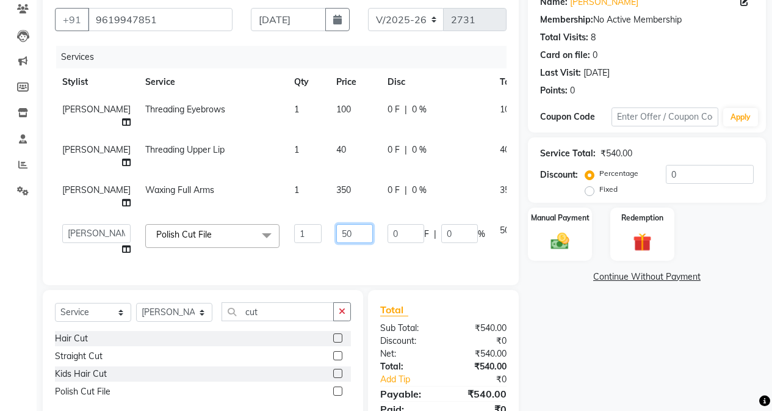
click at [336, 232] on input "50" at bounding box center [354, 233] width 37 height 19
type input "250"
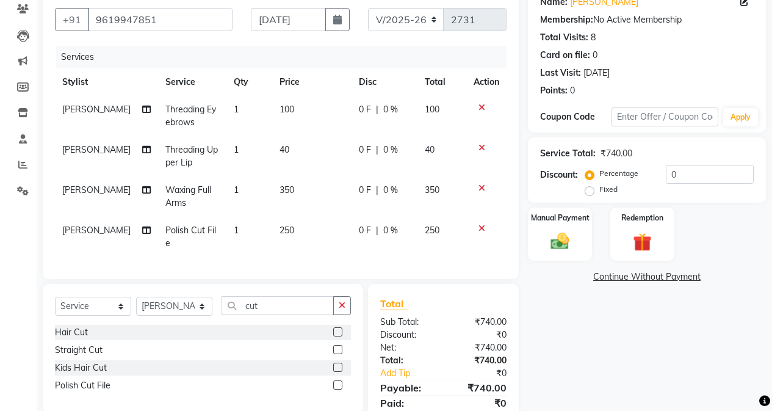
click at [531, 373] on div "Name: [PERSON_NAME] Membership: No Active Membership Total Visits: 8 Card on fi…" at bounding box center [651, 212] width 247 height 452
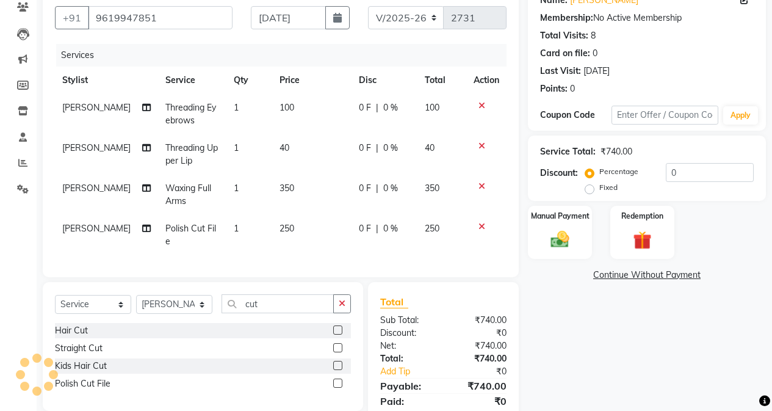
scroll to position [86, 0]
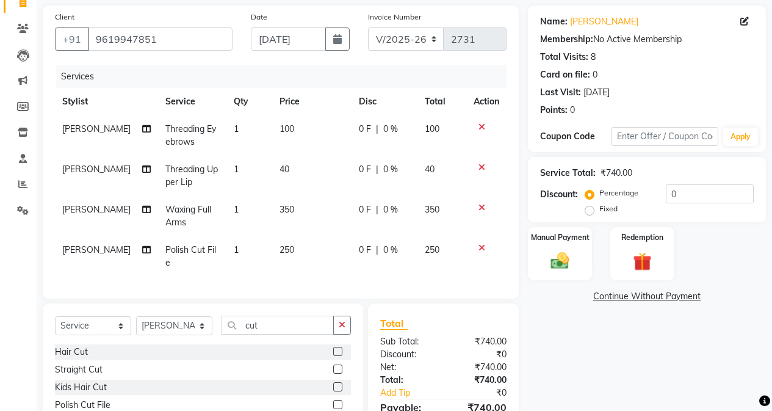
click at [325, 264] on div "Services Stylist Service Qty Price Disc Total Action [PERSON_NAME] Threading Ey…" at bounding box center [281, 175] width 452 height 221
click at [317, 259] on td "250" at bounding box center [311, 256] width 79 height 40
select select "61733"
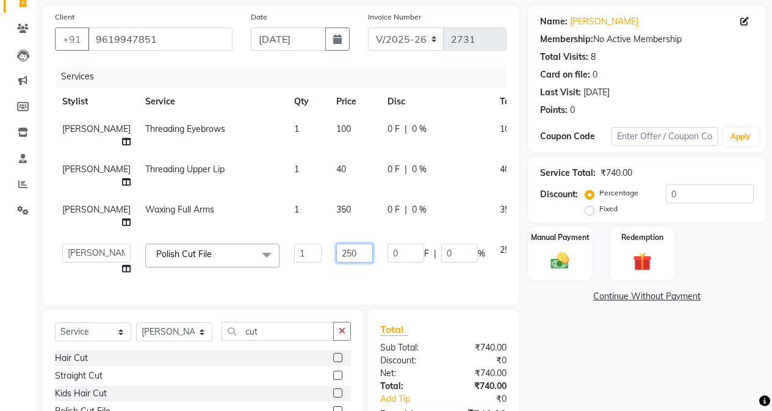
click at [336, 259] on input "250" at bounding box center [354, 252] width 37 height 19
type input "200"
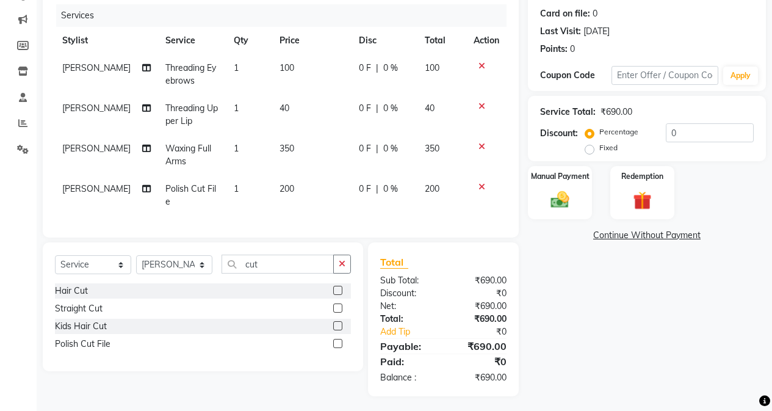
click at [604, 337] on div "Name: [PERSON_NAME] Membership: No Active Membership Total Visits: 8 Card on fi…" at bounding box center [651, 170] width 247 height 452
click at [614, 127] on input "0" at bounding box center [710, 132] width 88 height 19
type input "10"
click at [557, 272] on div "Name: [PERSON_NAME] Membership: No Active Membership Total Visits: 8 Card on fi…" at bounding box center [651, 170] width 247 height 452
click at [562, 329] on div "Name: [PERSON_NAME] Membership: No Active Membership Total Visits: 8 Card on fi…" at bounding box center [651, 170] width 247 height 452
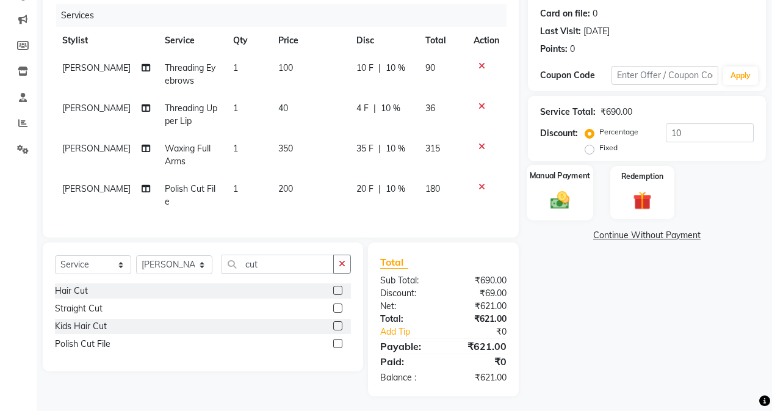
click at [571, 208] on img at bounding box center [559, 200] width 31 height 22
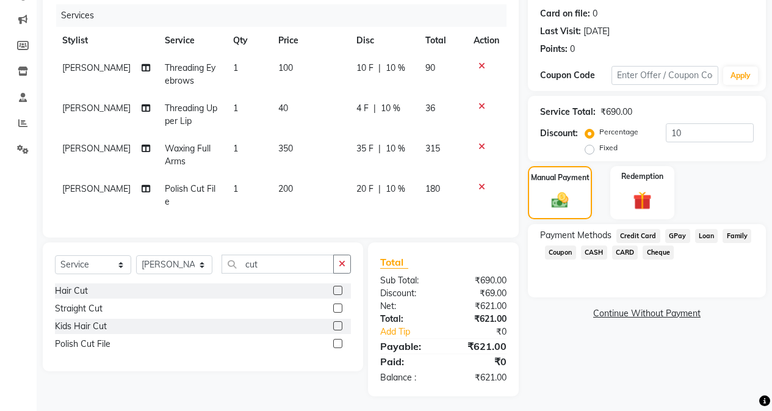
click at [614, 237] on span "GPay" at bounding box center [677, 236] width 25 height 14
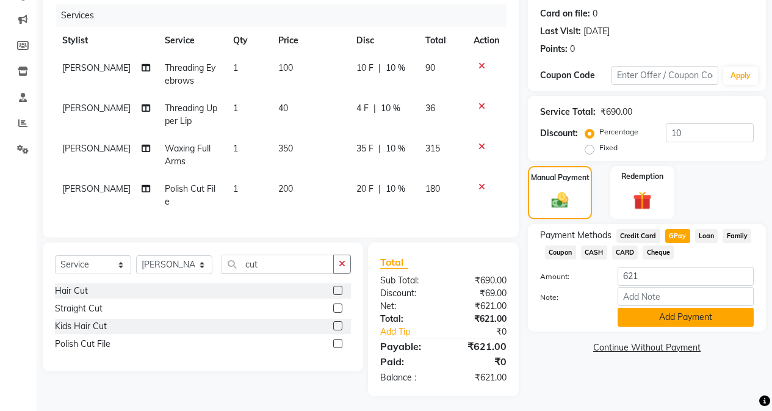
click at [614, 312] on button "Add Payment" at bounding box center [686, 317] width 136 height 19
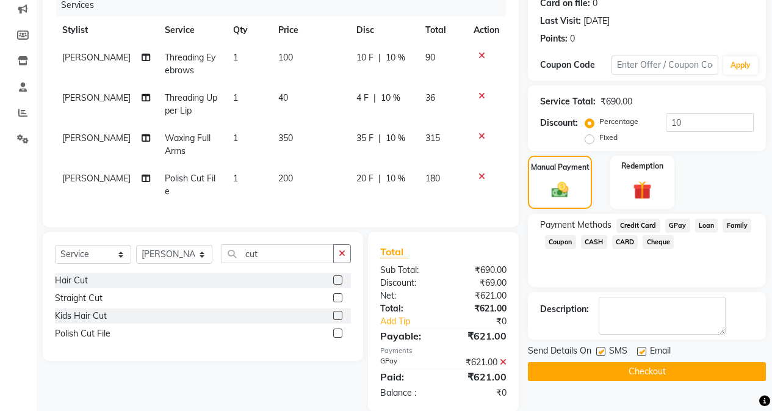
scroll to position [173, 0]
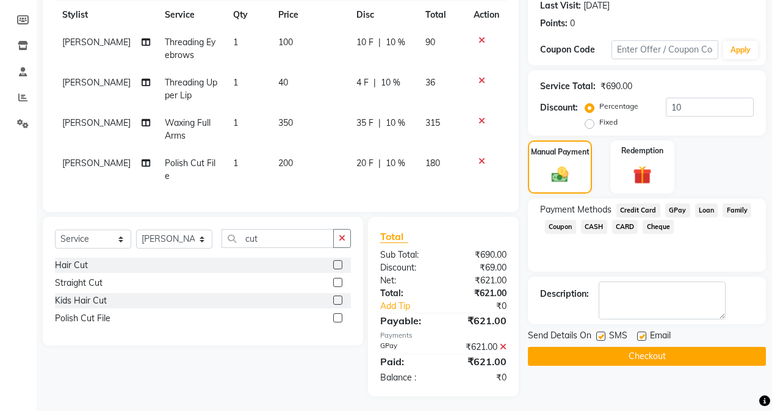
click at [614, 347] on button "Checkout" at bounding box center [647, 356] width 238 height 19
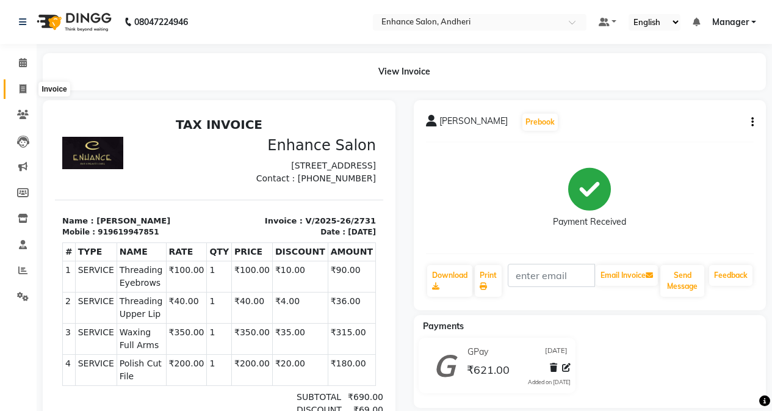
click at [27, 85] on span at bounding box center [22, 89] width 21 height 14
select select "service"
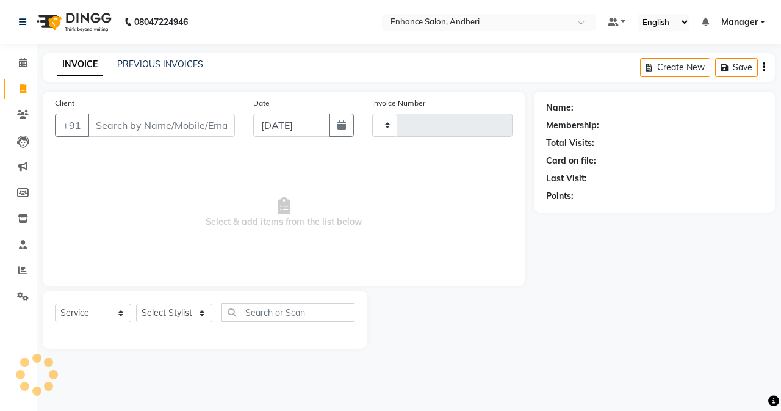
type input "2732"
select select "7236"
